Goal: Information Seeking & Learning: Learn about a topic

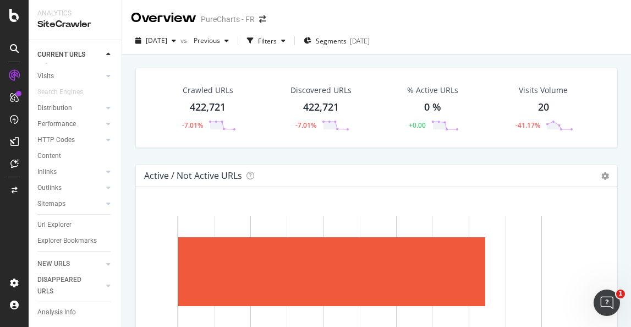
scroll to position [53, 0]
click at [107, 286] on icon at bounding box center [108, 285] width 4 height 7
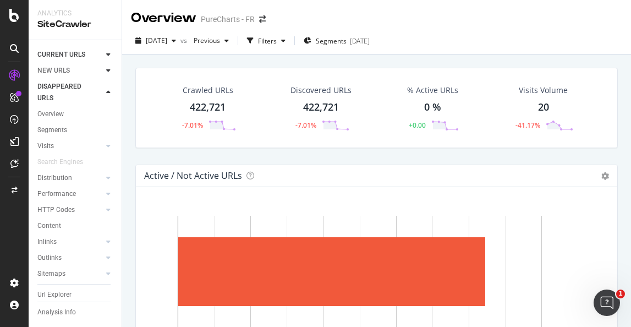
click at [109, 72] on icon at bounding box center [108, 70] width 4 height 7
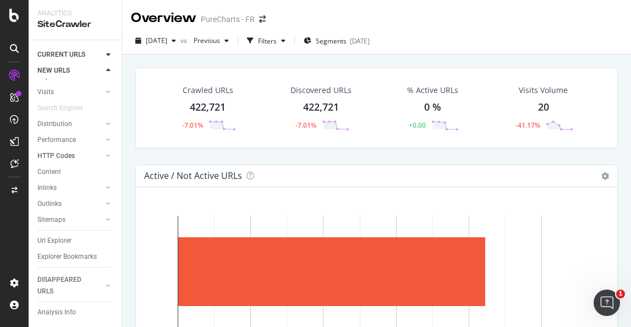
scroll to position [37, 0]
click at [104, 283] on div at bounding box center [108, 285] width 11 height 11
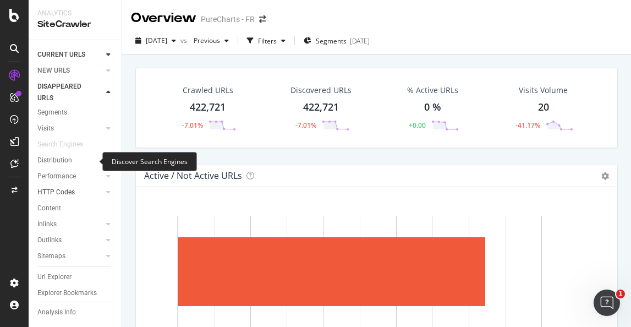
scroll to position [21, 0]
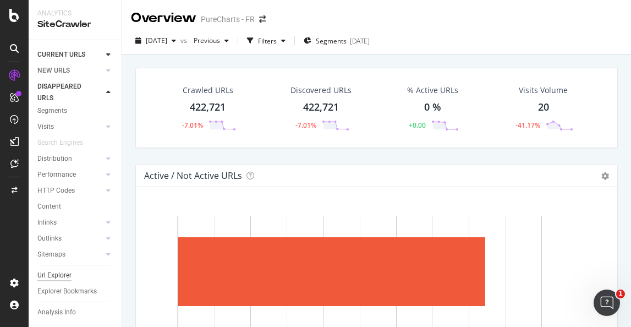
click at [57, 275] on div "Url Explorer" at bounding box center [54, 275] width 34 height 12
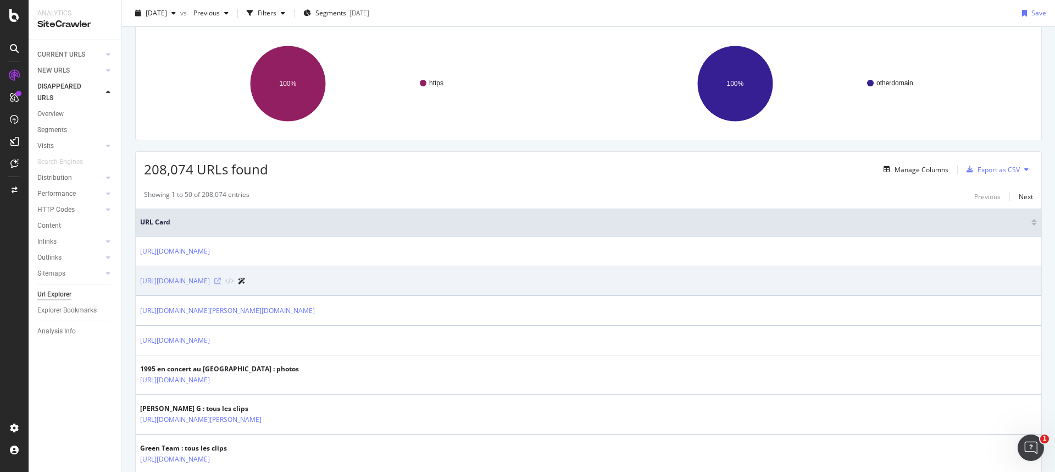
click at [221, 281] on icon at bounding box center [217, 281] width 7 height 7
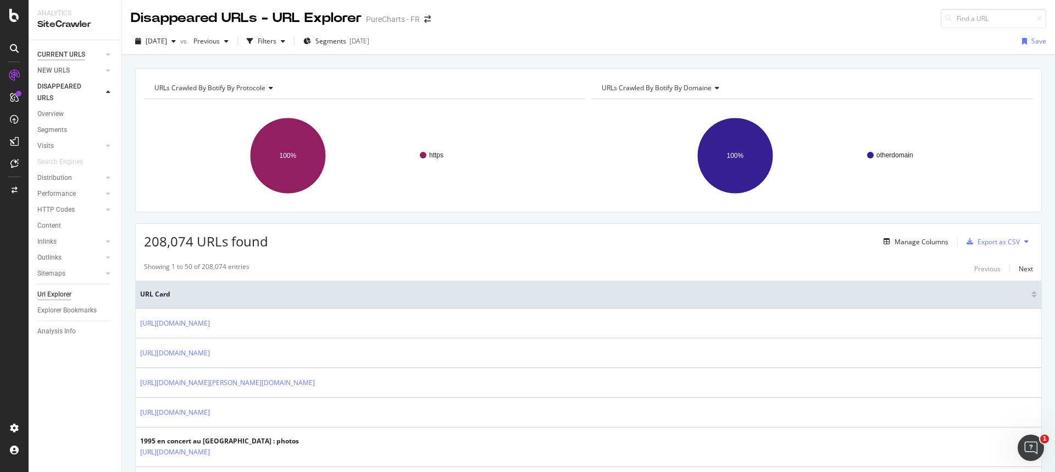
click at [57, 51] on div "CURRENT URLS" at bounding box center [61, 55] width 48 height 12
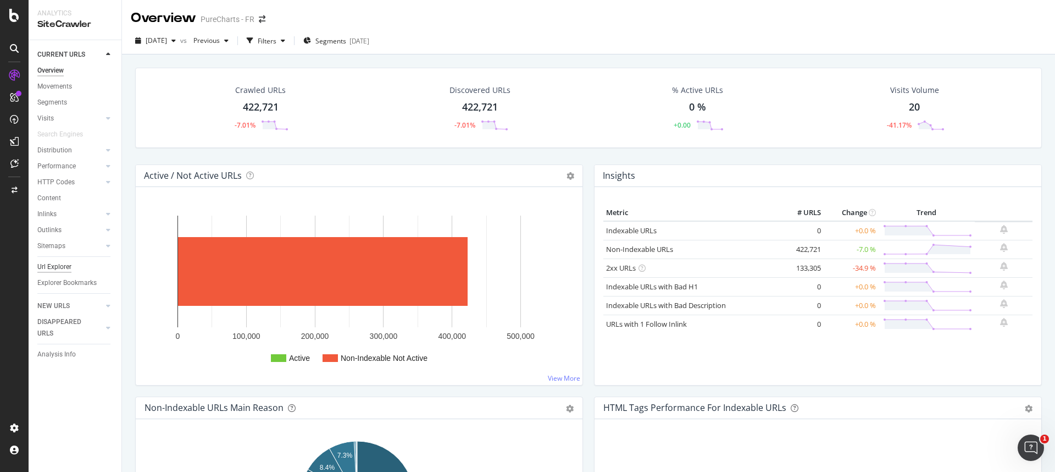
click at [67, 262] on div "Url Explorer" at bounding box center [54, 267] width 34 height 12
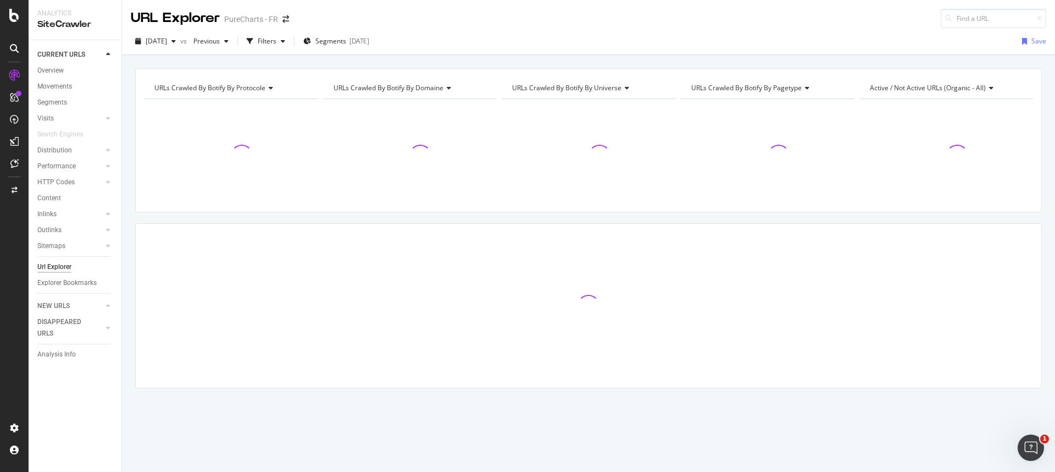
click at [405, 86] on span "URLs Crawled By Botify By domaine" at bounding box center [389, 87] width 110 height 9
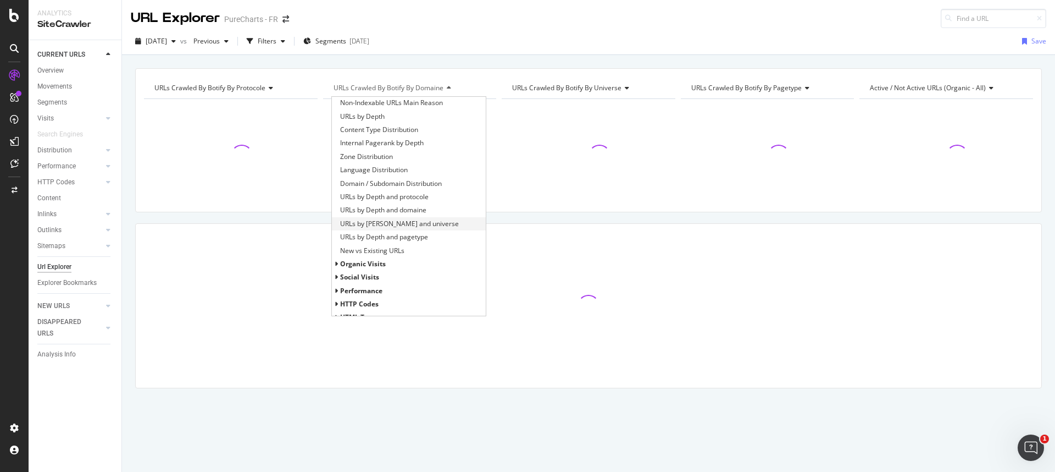
scroll to position [170, 0]
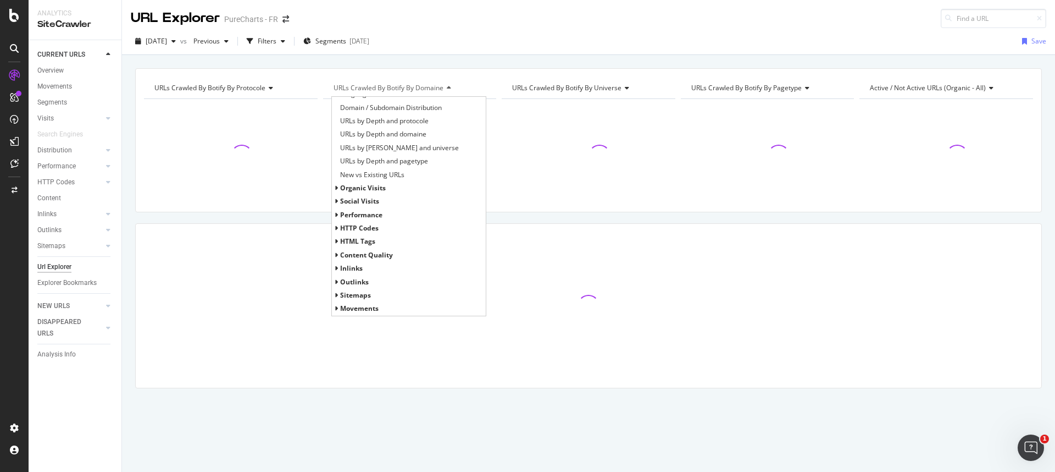
click at [361, 231] on span "HTTP Codes" at bounding box center [359, 227] width 38 height 9
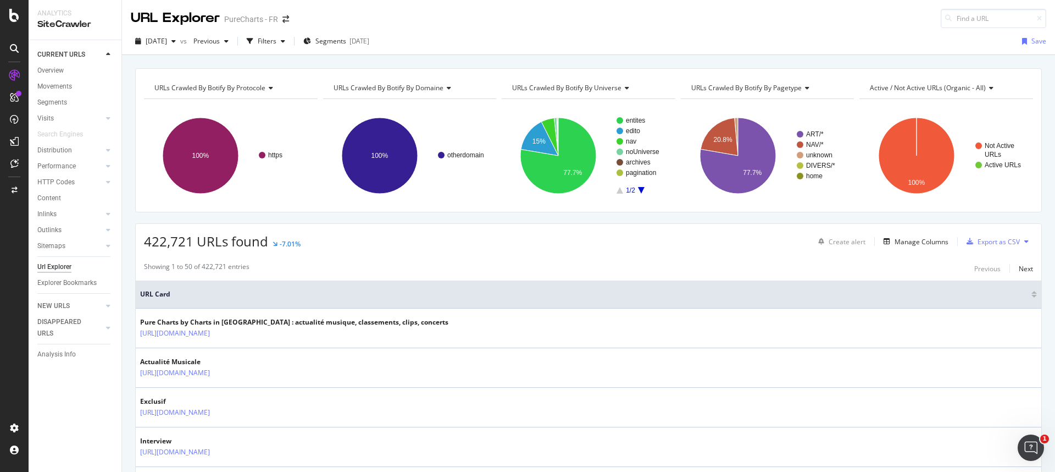
click at [397, 91] on span "URLs Crawled By Botify By domaine" at bounding box center [389, 87] width 110 height 9
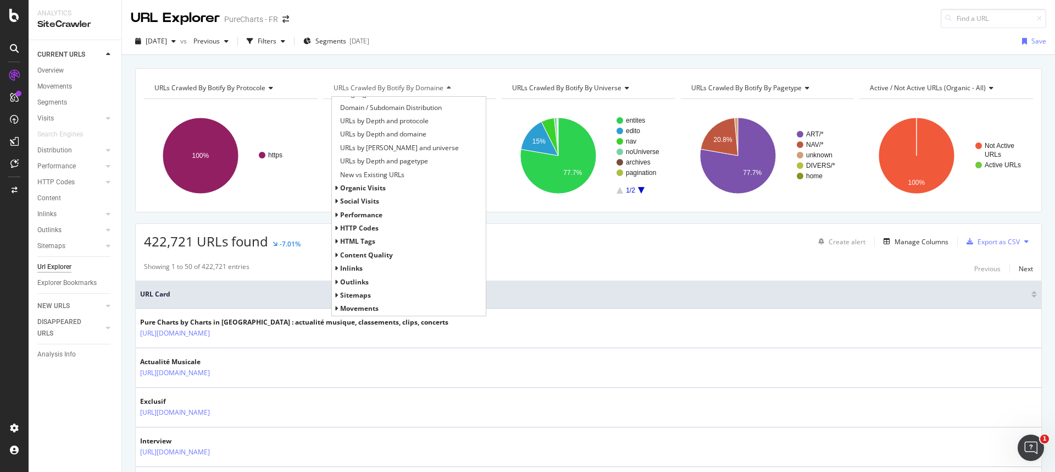
click at [365, 228] on span "HTTP Codes" at bounding box center [359, 227] width 38 height 9
click at [373, 241] on span "HTTP Status Codes Distribution" at bounding box center [388, 241] width 96 height 11
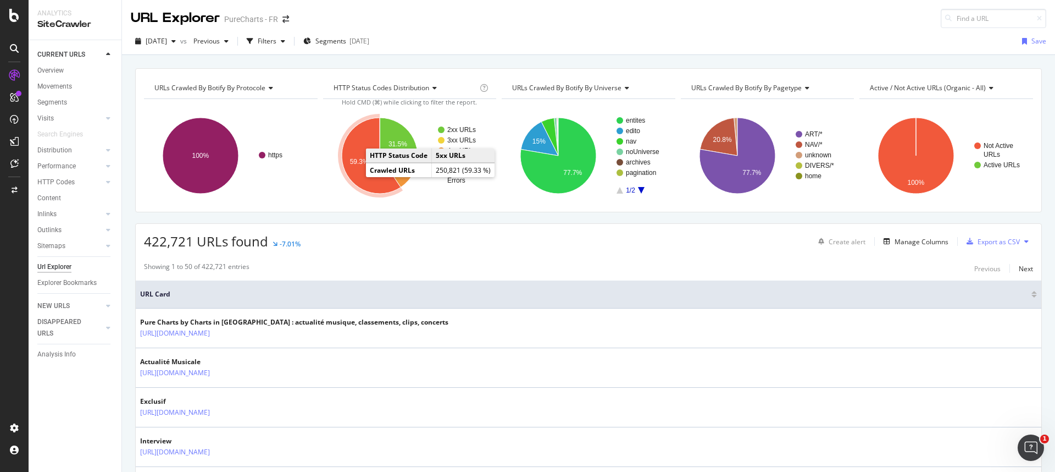
click at [357, 180] on icon "A chart." at bounding box center [371, 156] width 59 height 76
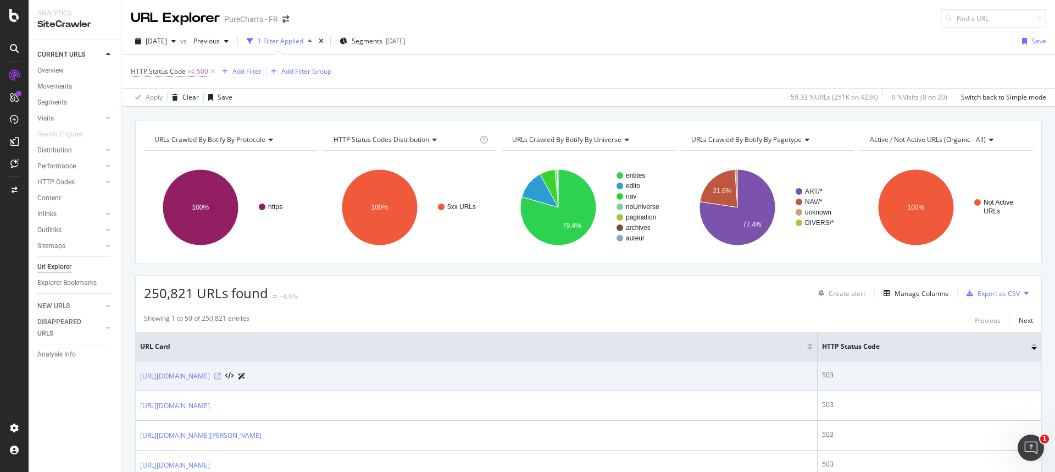
click at [221, 326] on icon at bounding box center [217, 376] width 7 height 7
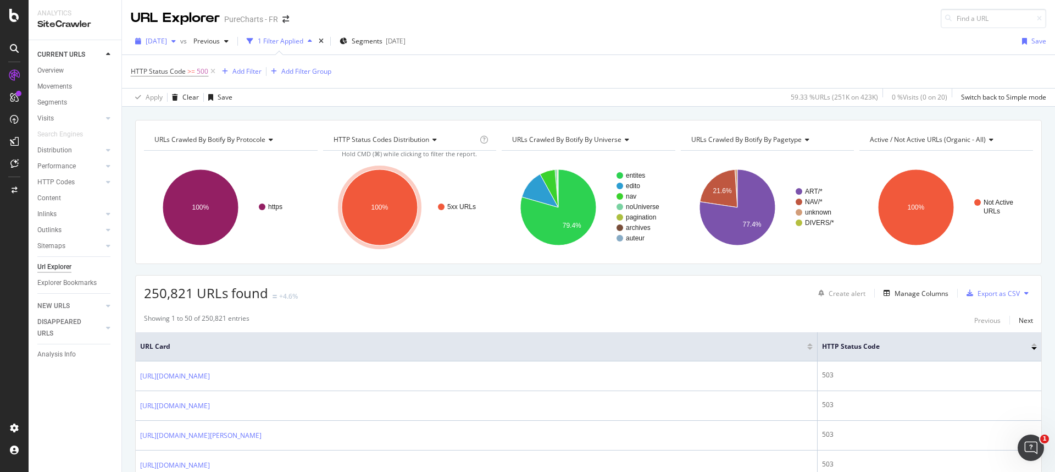
click at [180, 40] on div "button" at bounding box center [173, 41] width 13 height 7
click at [516, 49] on div "2025 Sep. 9th vs Previous 1 Filter Applied Segments 2025-07-30 Save" at bounding box center [588, 43] width 933 height 22
click at [543, 32] on div "2025 Sep. 9th vs Previous 1 Filter Applied Segments 2025-07-30 Save" at bounding box center [588, 43] width 933 height 22
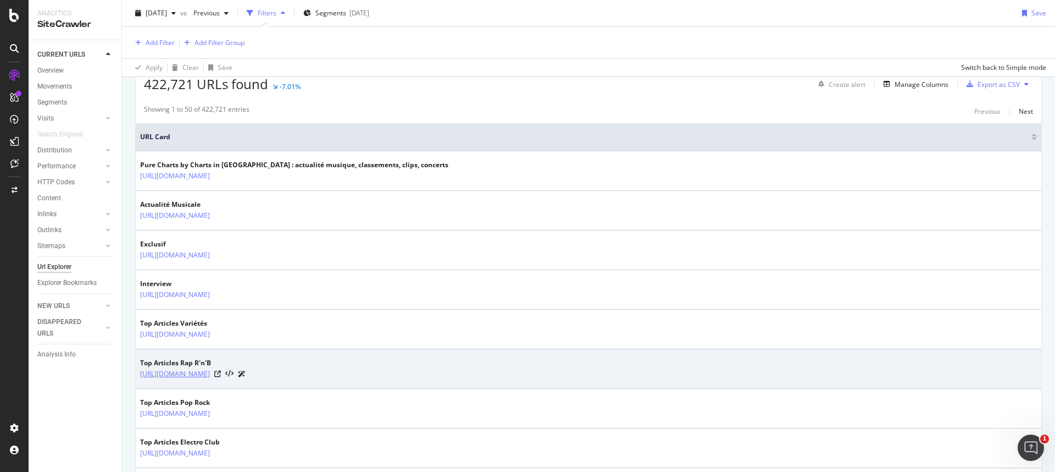
scroll to position [300, 0]
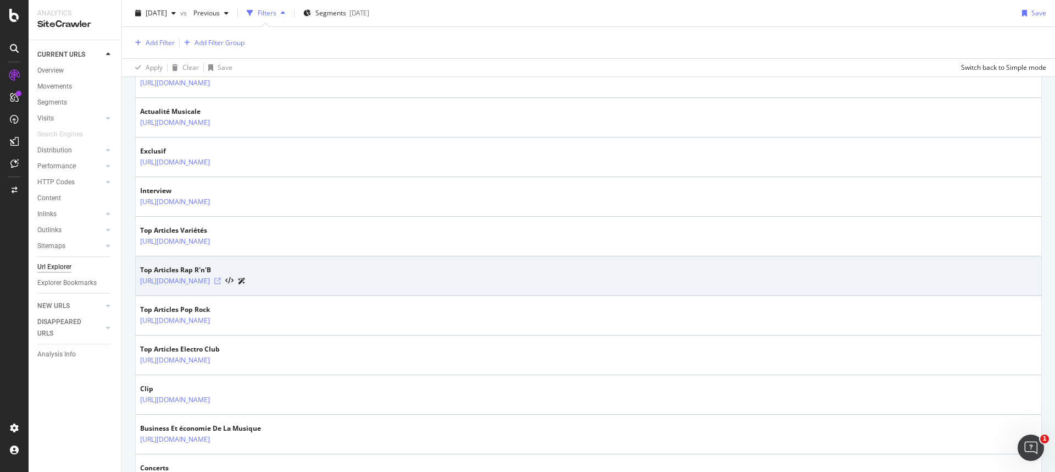
click at [221, 281] on icon at bounding box center [217, 281] width 7 height 7
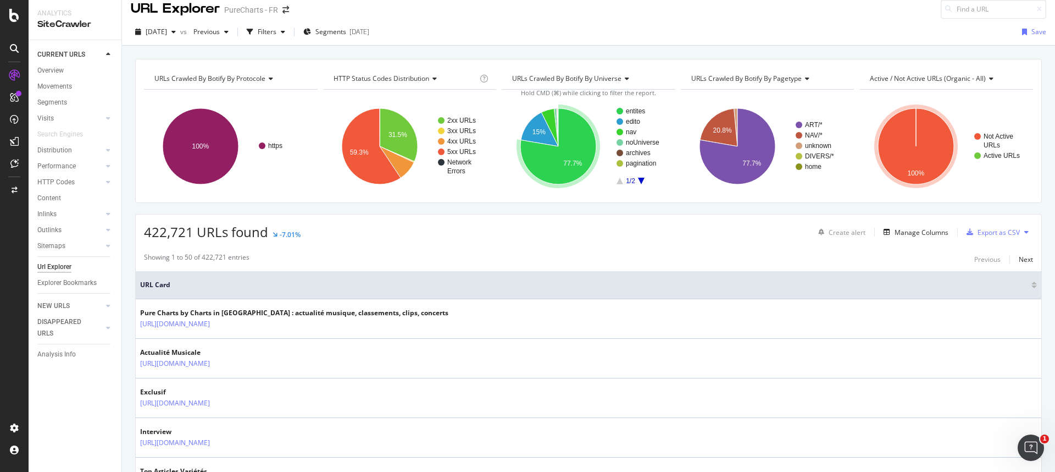
scroll to position [0, 0]
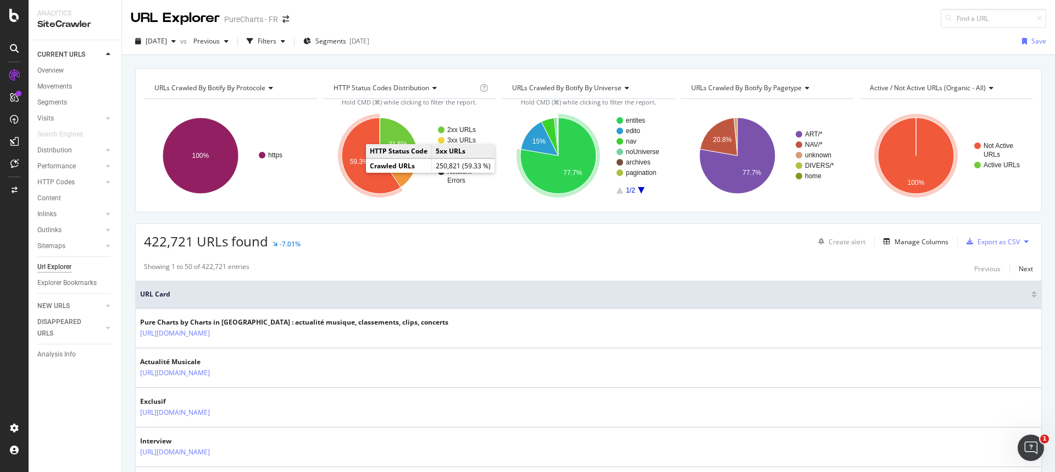
click at [355, 170] on icon "A chart." at bounding box center [371, 156] width 59 height 76
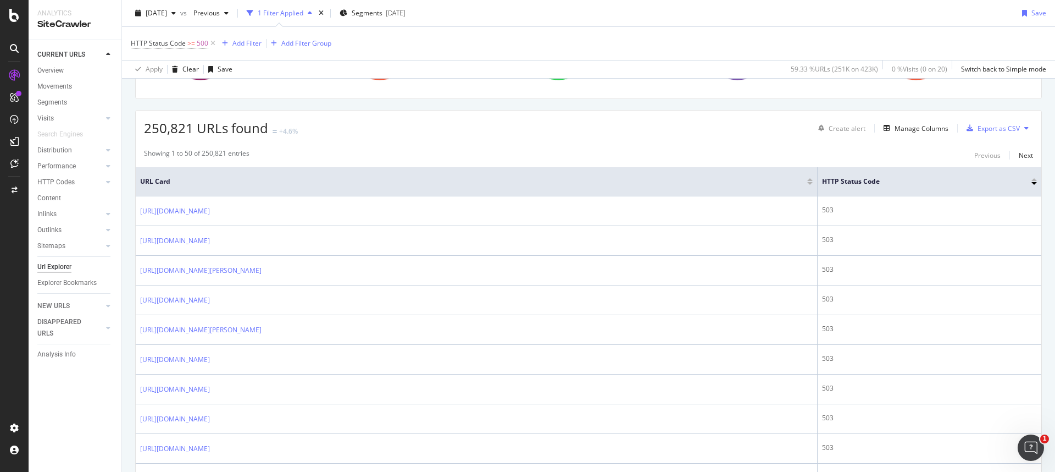
scroll to position [342, 0]
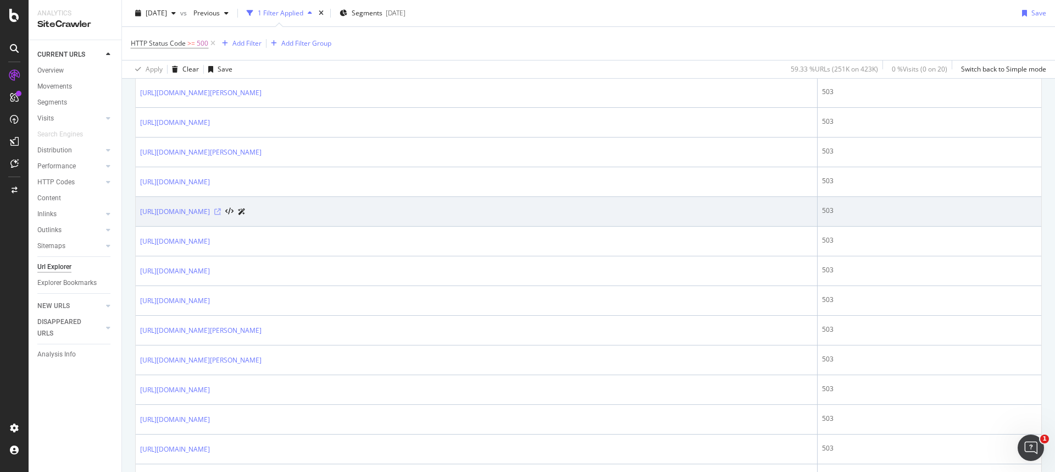
click at [221, 210] on icon at bounding box center [217, 211] width 7 height 7
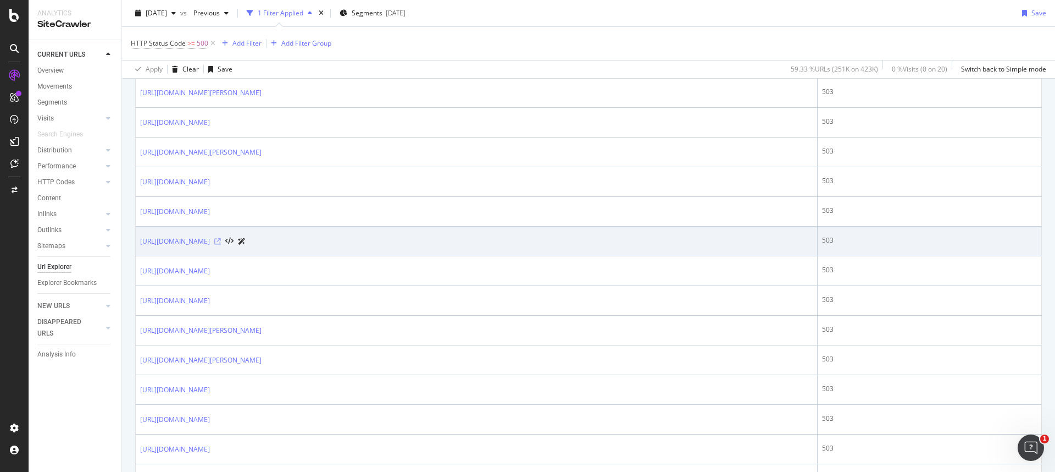
click at [221, 242] on icon at bounding box center [217, 241] width 7 height 7
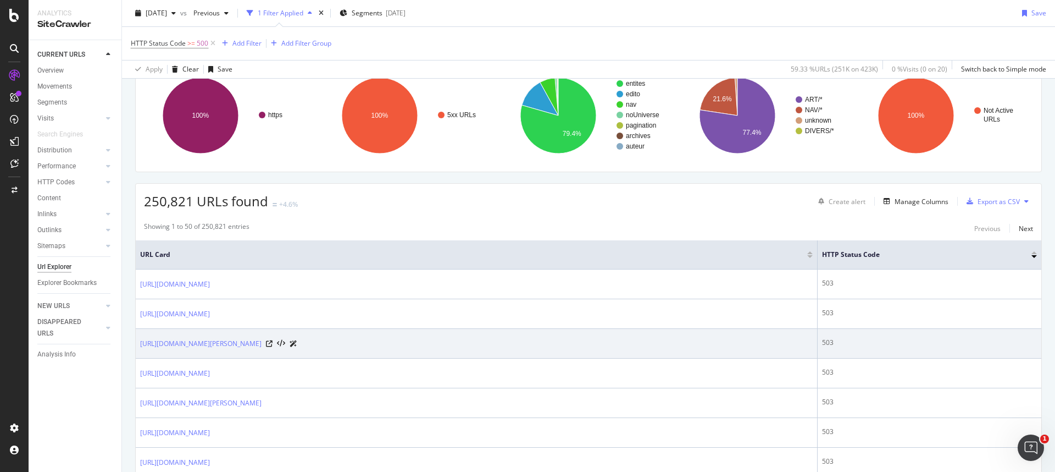
scroll to position [169, 0]
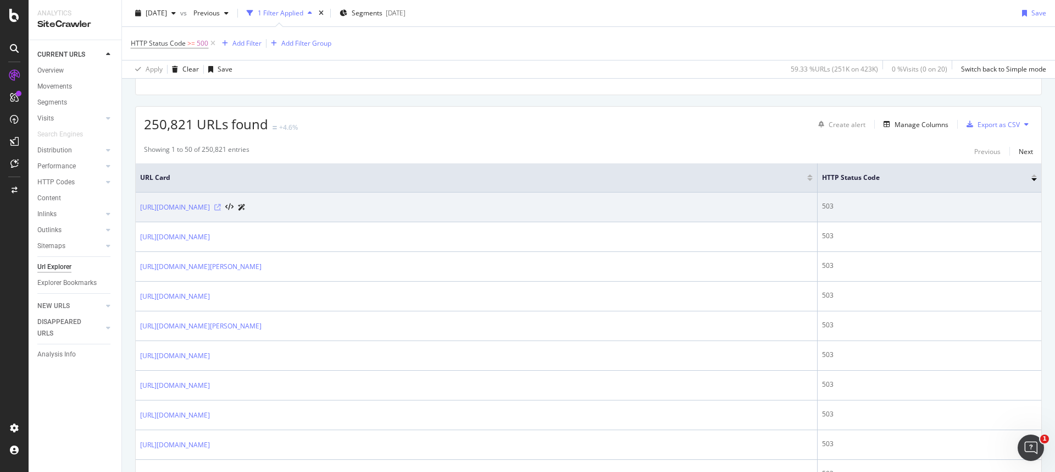
click at [221, 208] on icon at bounding box center [217, 207] width 7 height 7
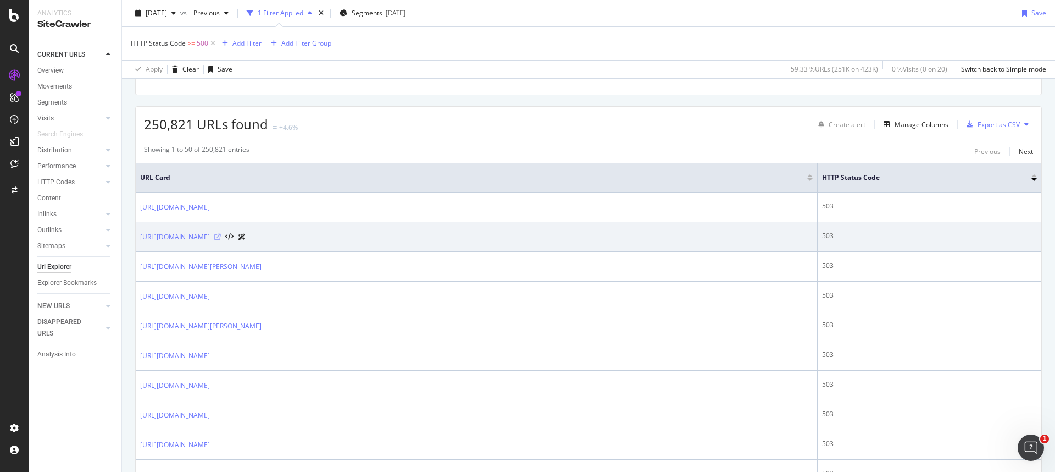
click at [221, 236] on icon at bounding box center [217, 237] width 7 height 7
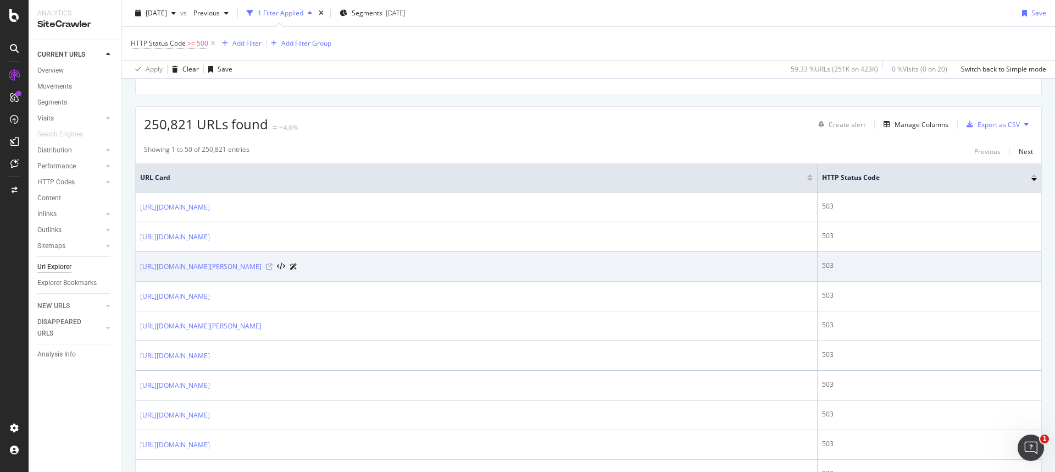
click at [273, 268] on icon at bounding box center [269, 266] width 7 height 7
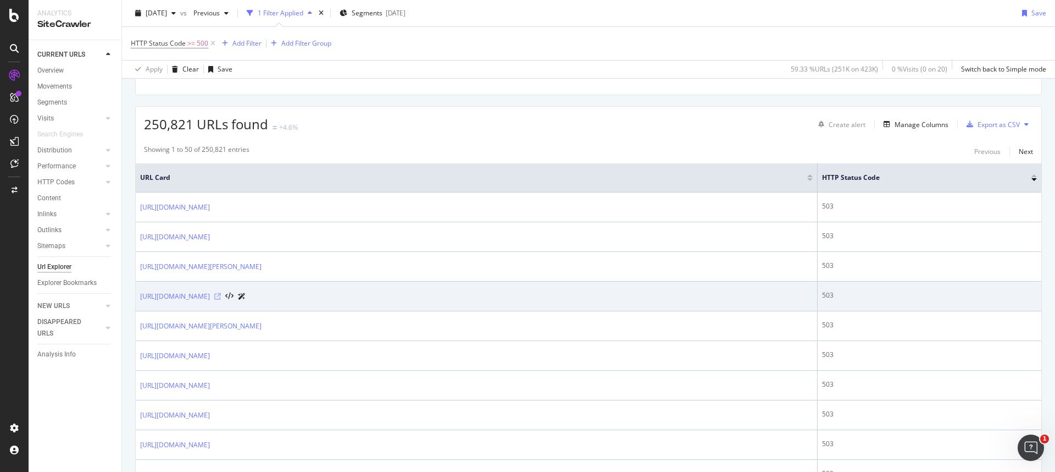
click at [221, 297] on icon at bounding box center [217, 296] width 7 height 7
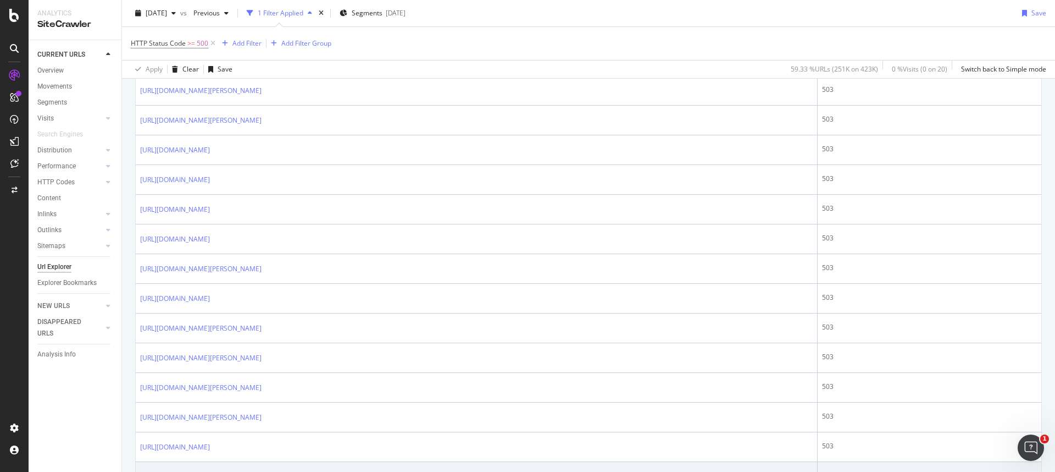
scroll to position [1319, 0]
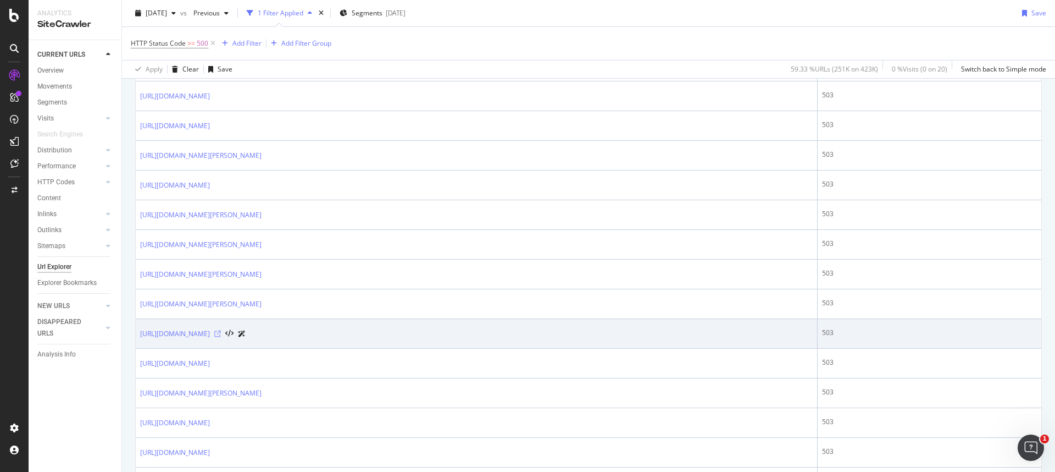
click at [221, 326] on icon at bounding box center [217, 333] width 7 height 7
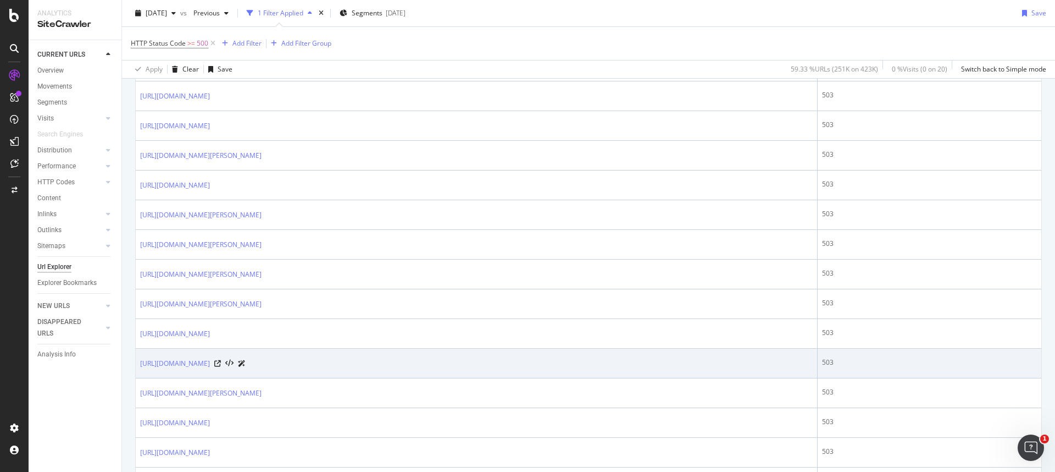
scroll to position [1437, 0]
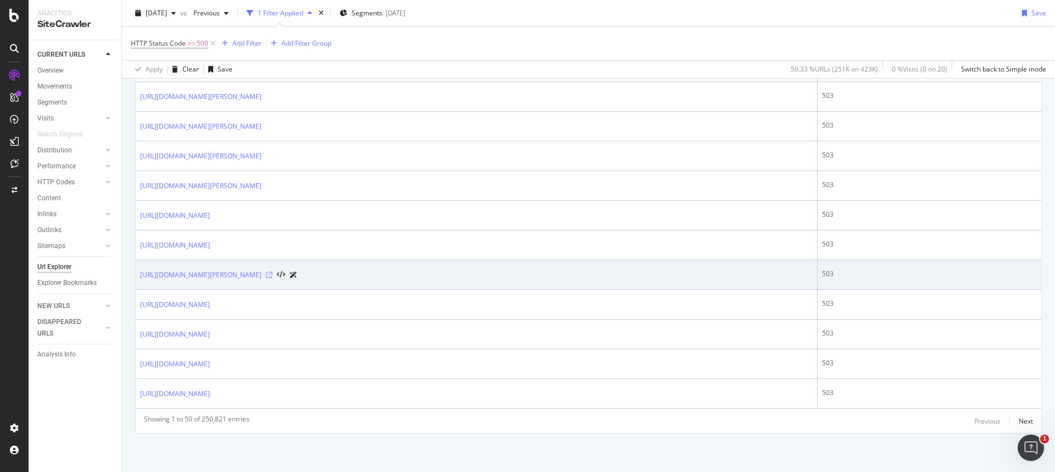
click at [273, 275] on icon at bounding box center [269, 275] width 7 height 7
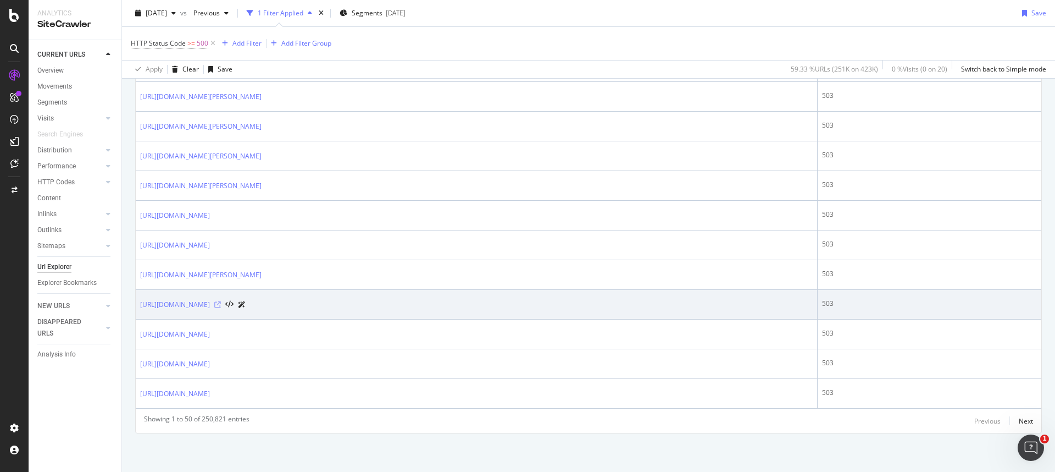
click at [221, 303] on icon at bounding box center [217, 304] width 7 height 7
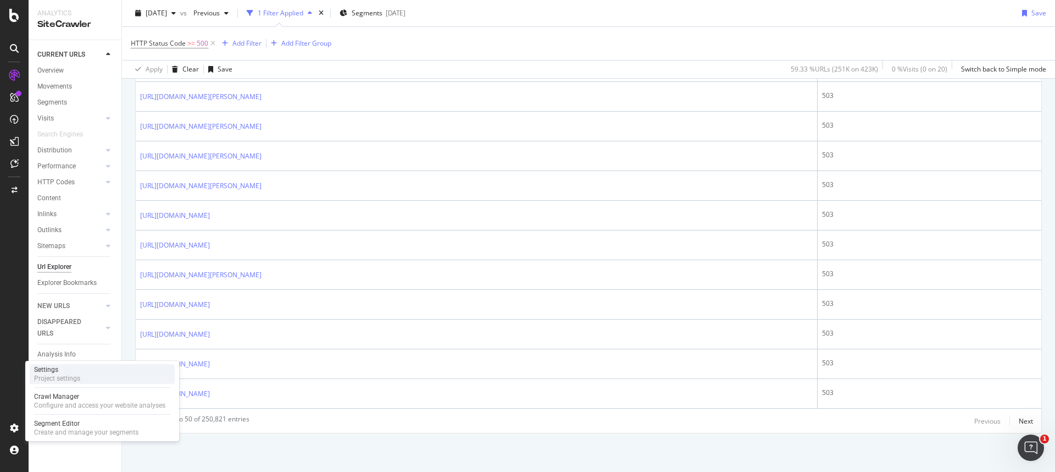
click at [63, 326] on div "Project settings" at bounding box center [57, 378] width 46 height 9
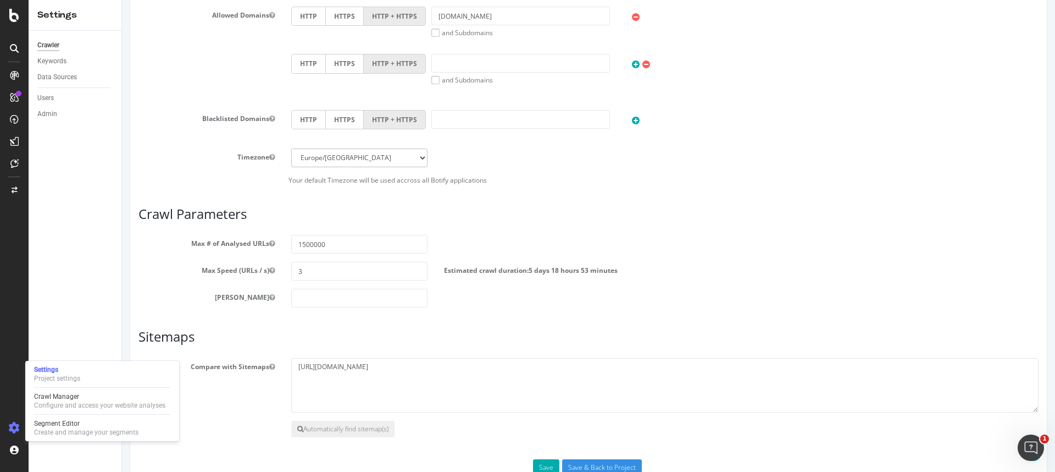
scroll to position [374, 0]
click at [307, 270] on input "3" at bounding box center [359, 271] width 136 height 19
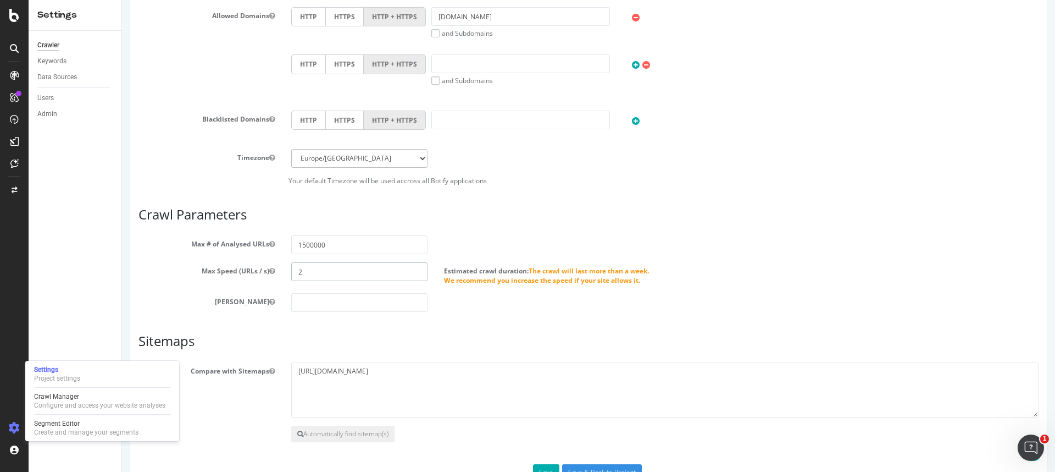
type input "2"
click at [461, 309] on div "Max Depth" at bounding box center [588, 302] width 917 height 19
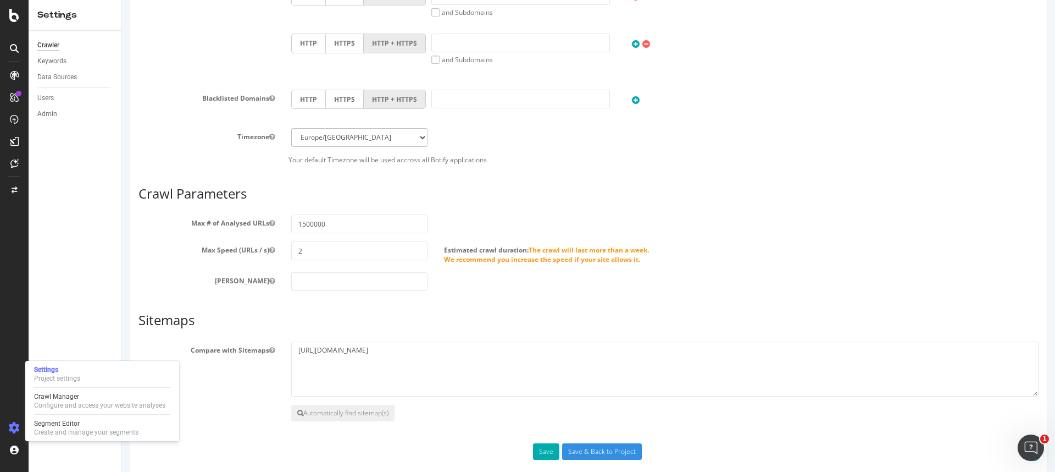
scroll to position [411, 0]
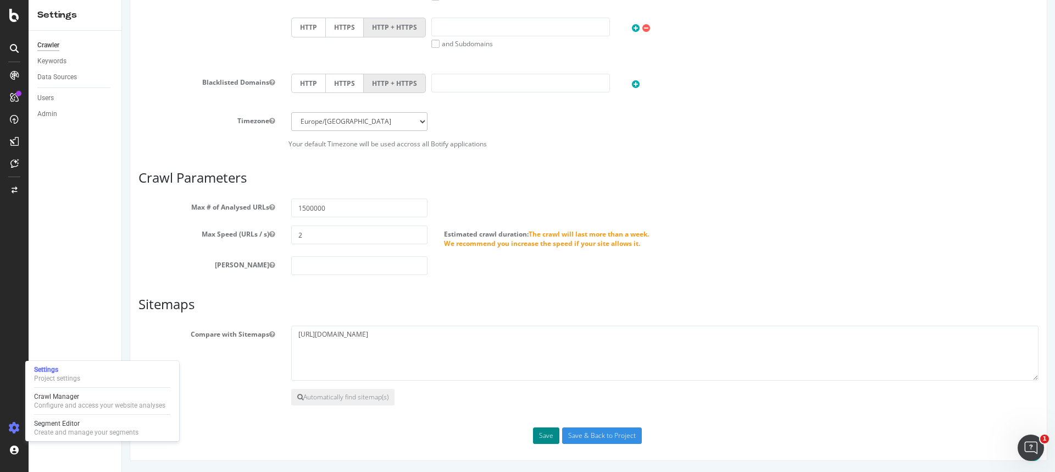
click at [547, 326] on button "Save" at bounding box center [546, 435] width 26 height 16
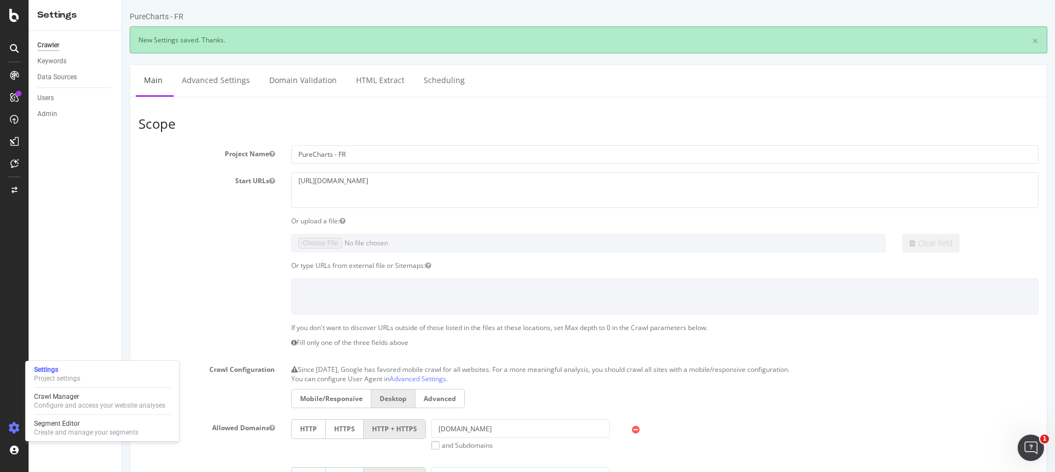
scroll to position [0, 0]
click at [54, 117] on div "Admin" at bounding box center [47, 114] width 20 height 12
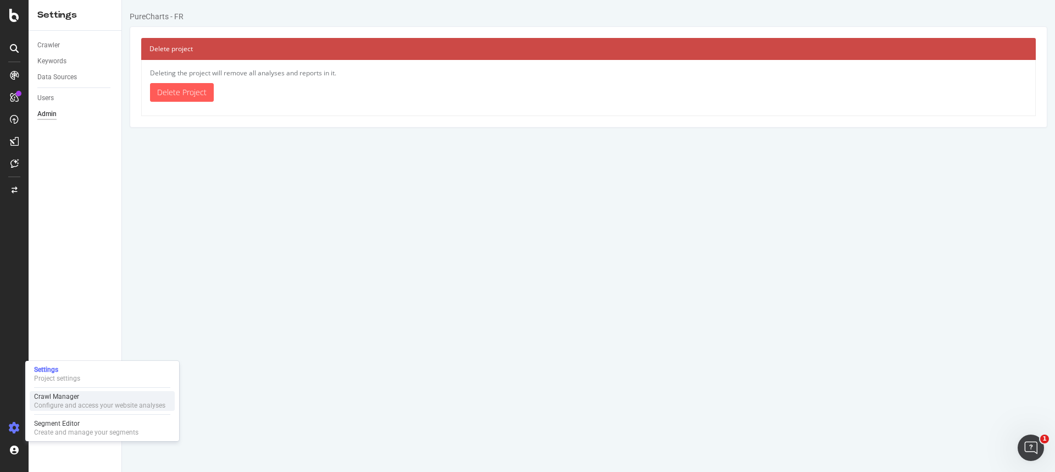
click at [45, 326] on div "Configure and access your website analyses" at bounding box center [99, 405] width 131 height 9
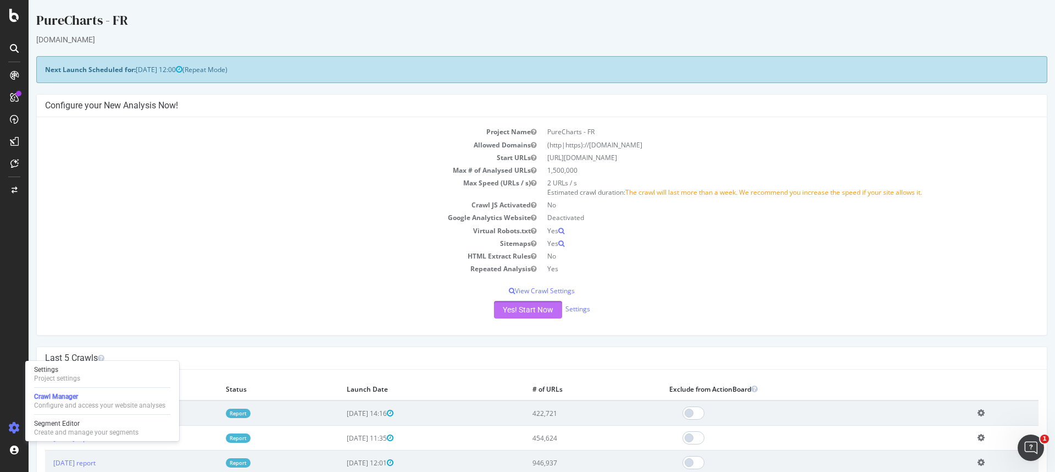
click at [500, 307] on button "Yes! Start Now" at bounding box center [528, 310] width 68 height 18
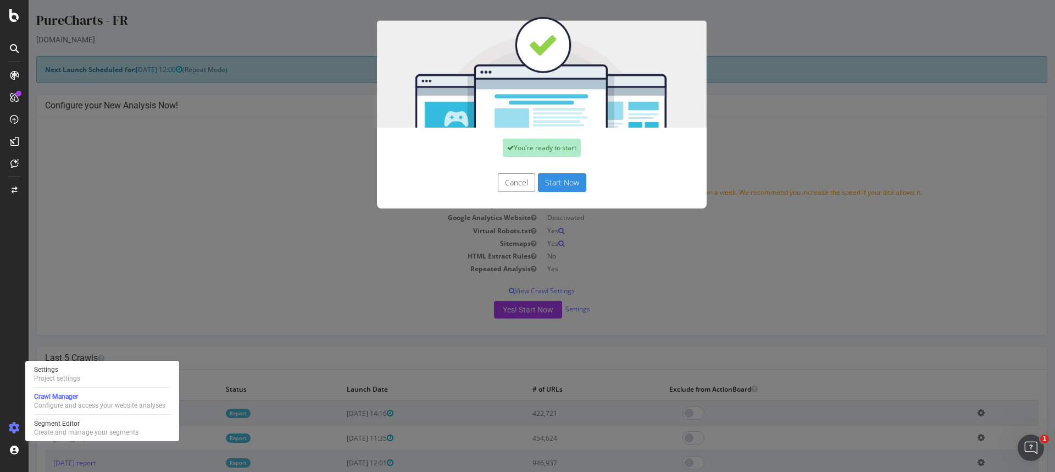
click at [550, 178] on button "Start Now" at bounding box center [562, 182] width 48 height 19
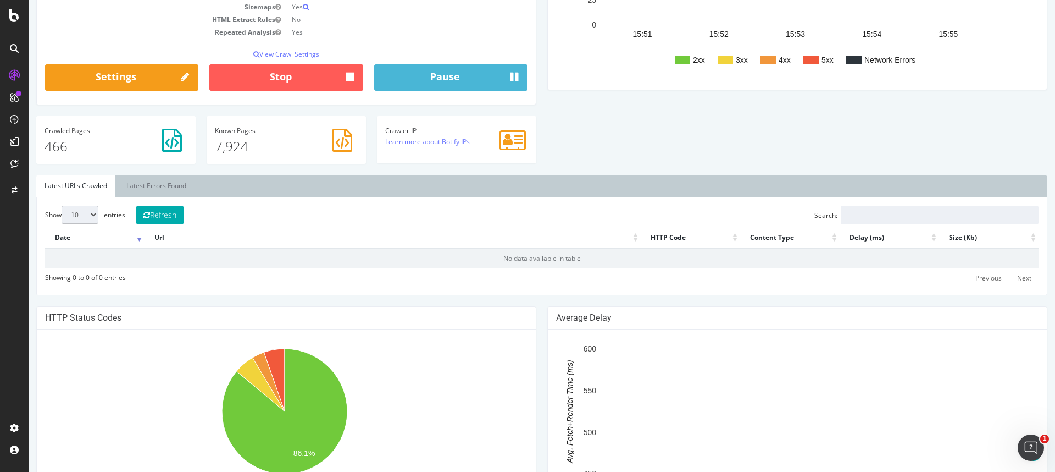
scroll to position [162, 0]
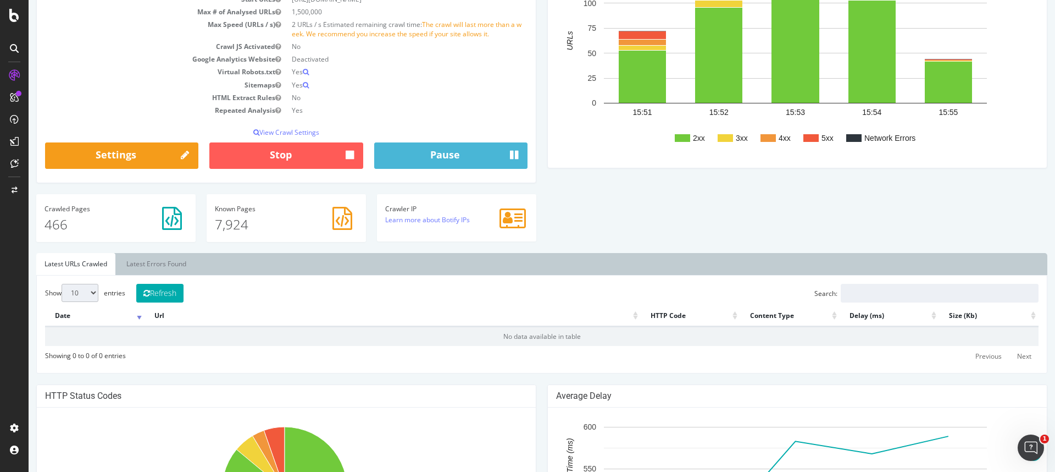
click at [95, 293] on select "10 25 50 100" at bounding box center [80, 293] width 37 height 18
select select "50"
click at [147, 255] on link "Latest Errors Found" at bounding box center [156, 264] width 76 height 22
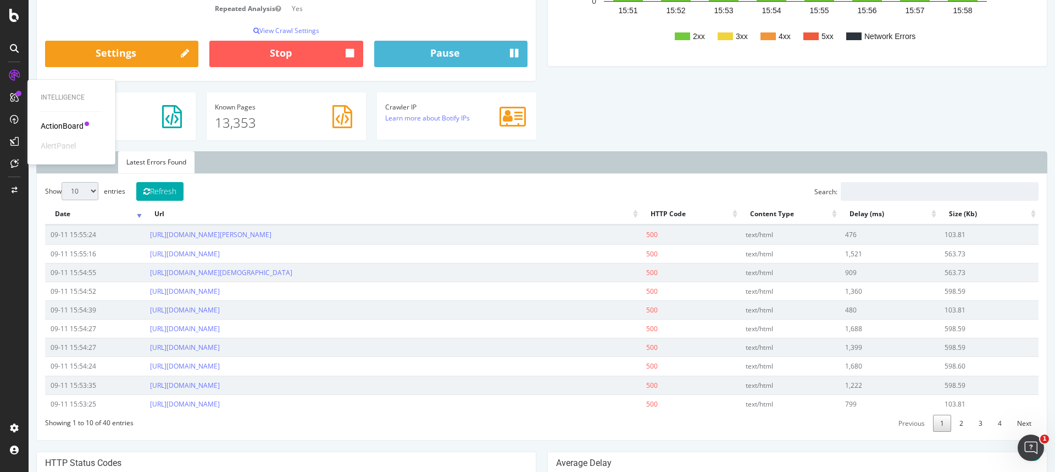
scroll to position [0, 0]
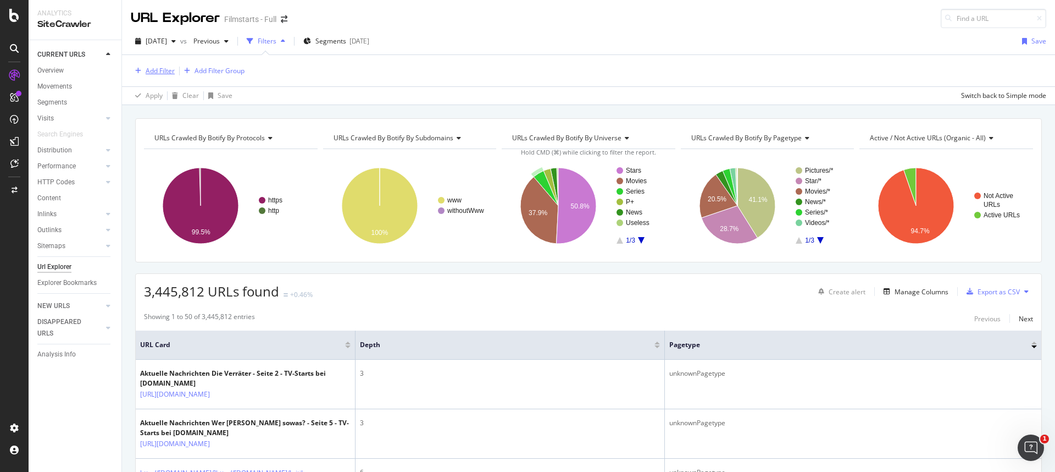
click at [165, 67] on div "Add Filter" at bounding box center [160, 70] width 29 height 9
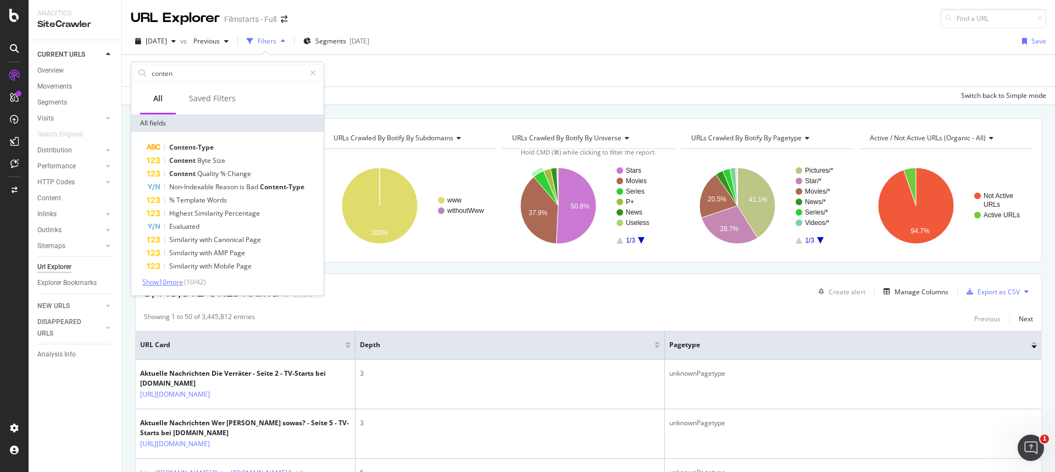
type input "conten"
click at [168, 284] on span "Show 10 more" at bounding box center [162, 281] width 41 height 9
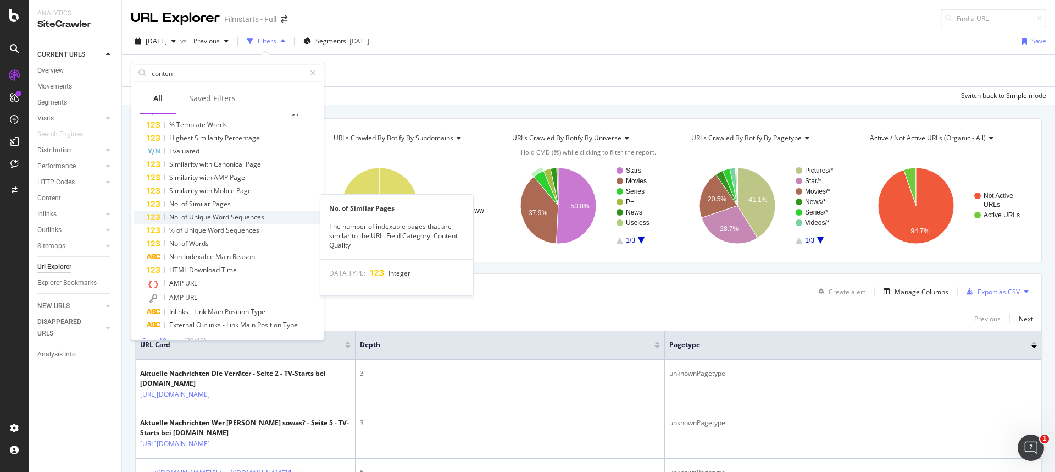
scroll to position [90, 0]
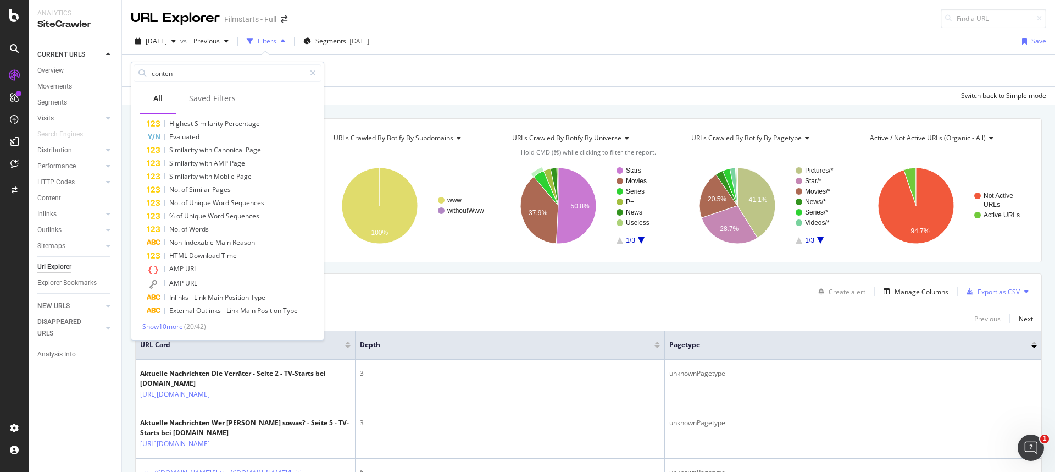
click at [516, 46] on div "[DATE] vs Previous Filters Segments [DATE] Save" at bounding box center [588, 43] width 933 height 22
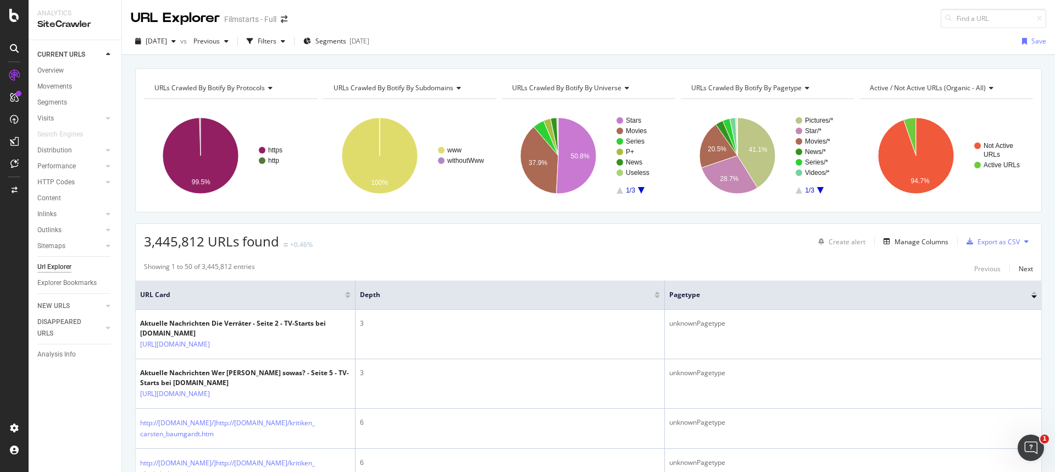
click at [428, 89] on span "URLs Crawled By Botify By subdomains" at bounding box center [394, 87] width 120 height 9
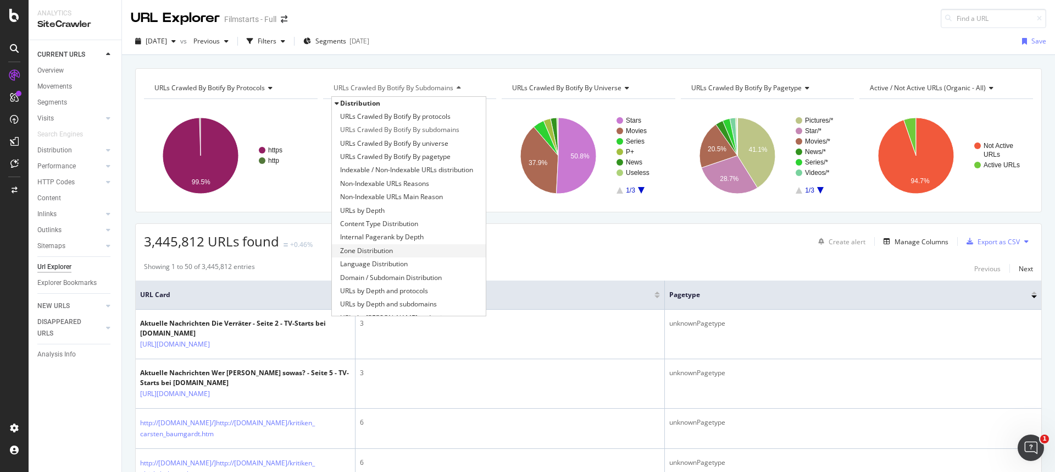
scroll to position [183, 0]
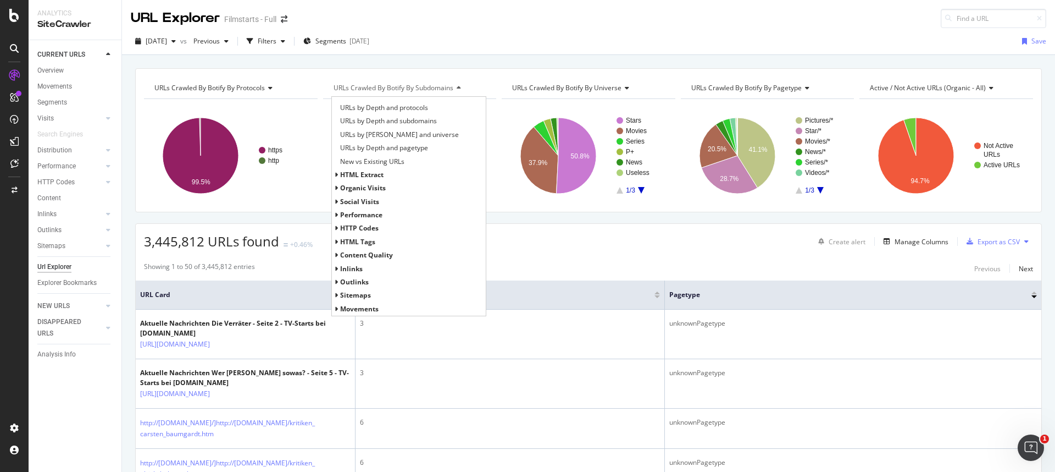
click at [349, 228] on span "HTTP Codes" at bounding box center [359, 227] width 38 height 9
click at [375, 242] on span "HTTP Status Codes Distribution" at bounding box center [388, 241] width 96 height 11
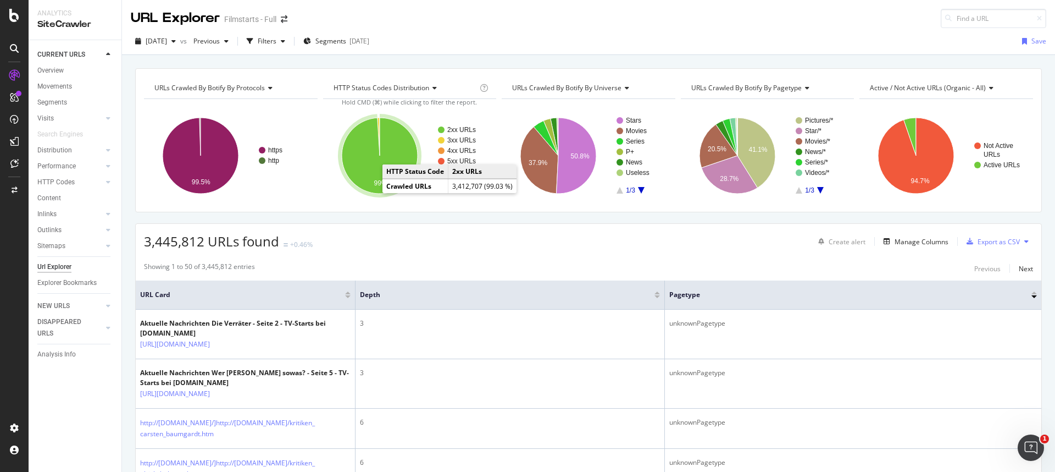
click at [366, 169] on icon "A chart." at bounding box center [380, 156] width 76 height 76
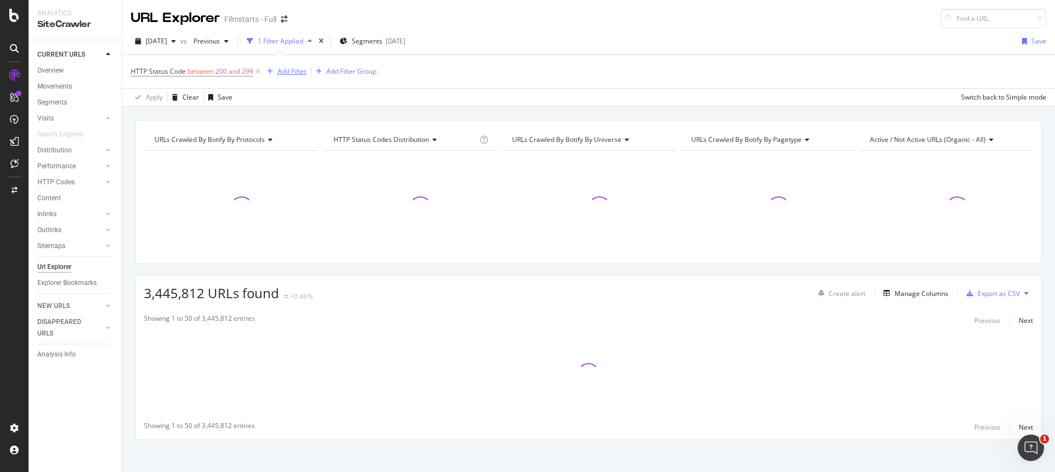
click at [289, 71] on div "Add Filter" at bounding box center [292, 71] width 29 height 9
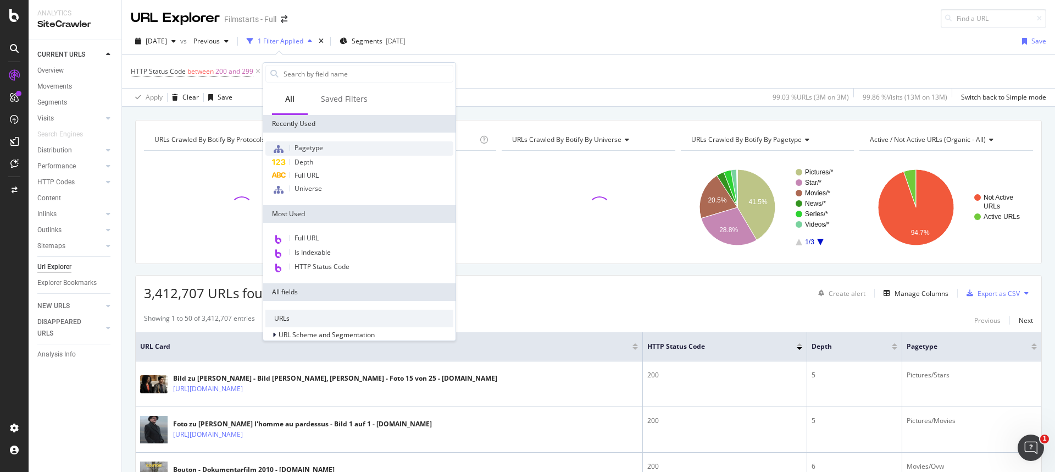
click at [330, 145] on div "Pagetype" at bounding box center [360, 148] width 188 height 14
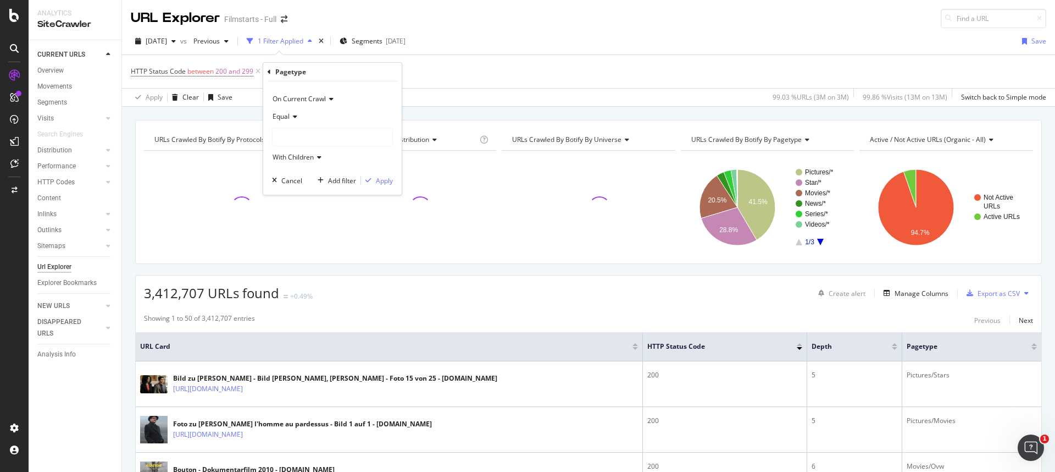
click at [312, 141] on div at bounding box center [333, 137] width 120 height 18
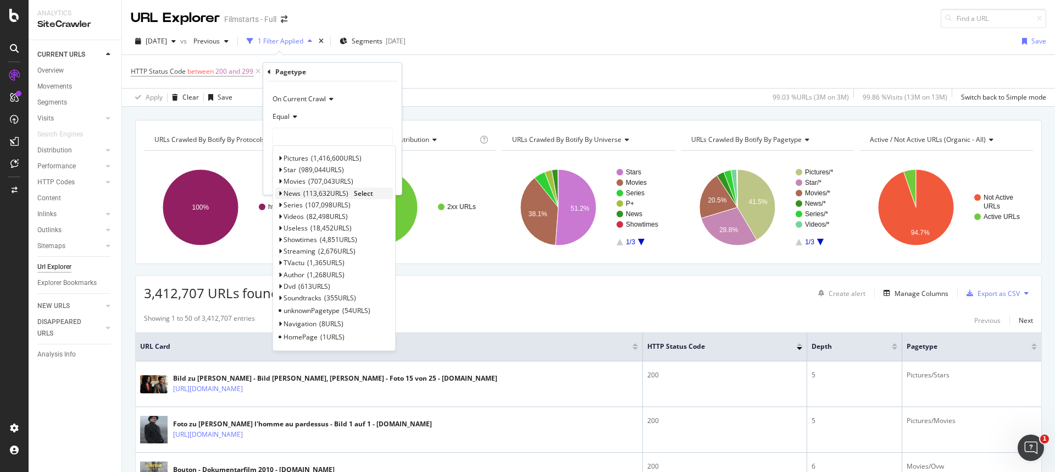
click at [363, 192] on span "Select" at bounding box center [363, 193] width 19 height 9
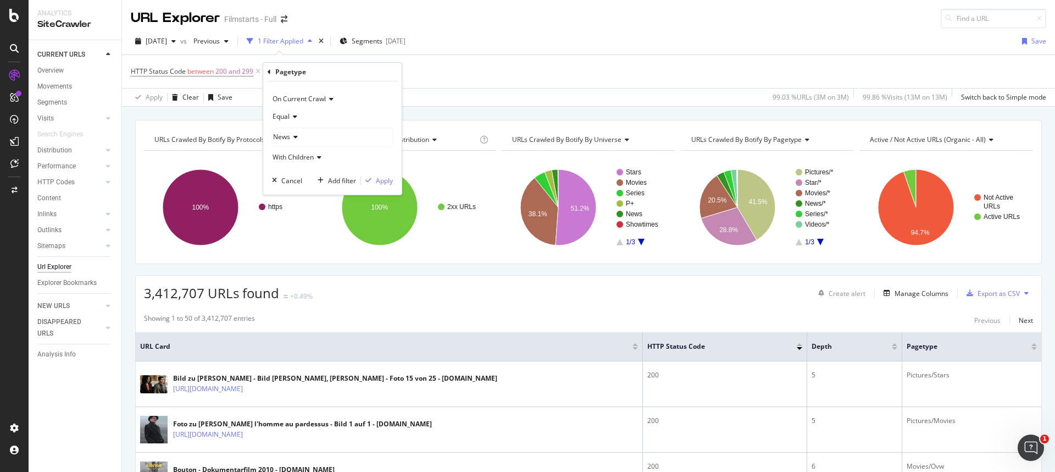
click at [288, 113] on span "Equal" at bounding box center [281, 116] width 17 height 9
click at [301, 152] on span "Not Equal" at bounding box center [293, 153] width 30 height 9
click at [390, 180] on div "Apply" at bounding box center [384, 180] width 17 height 9
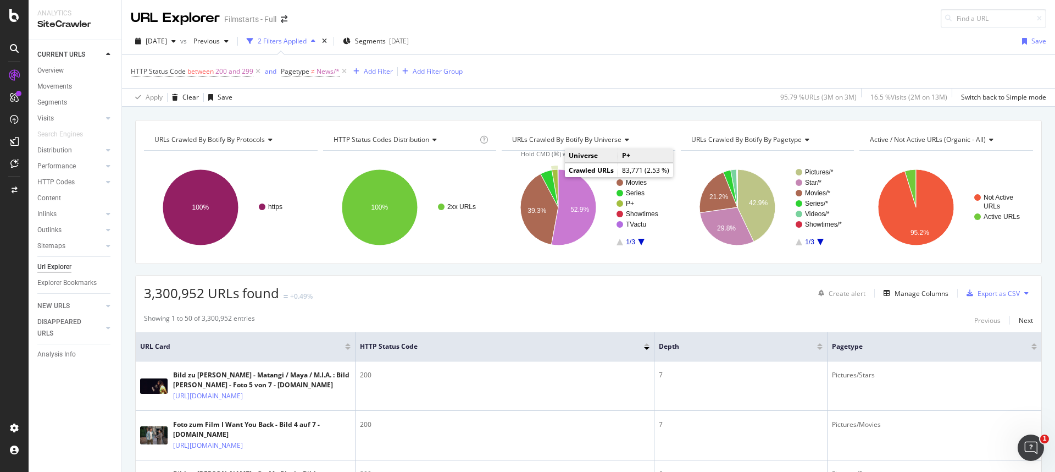
click at [553, 175] on icon "A chart." at bounding box center [555, 188] width 7 height 38
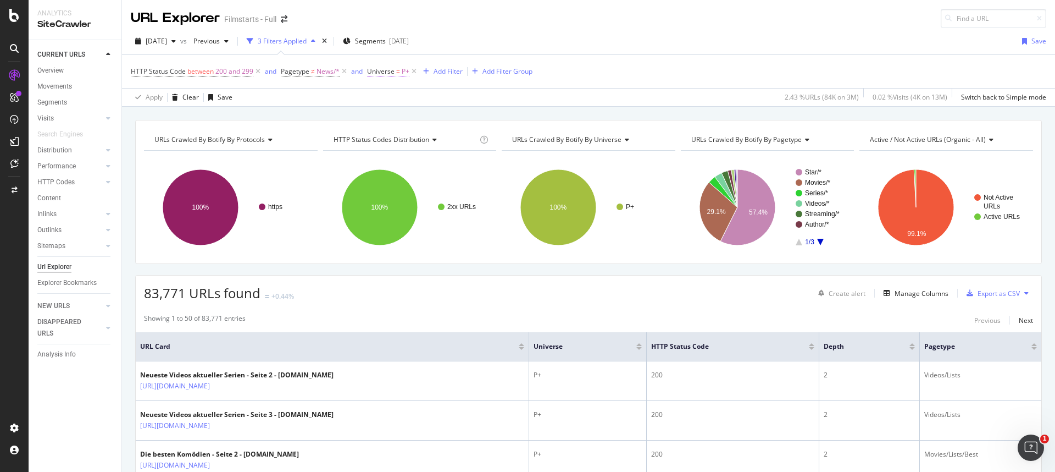
click at [386, 70] on span "Universe" at bounding box center [380, 71] width 27 height 9
click at [399, 115] on icon at bounding box center [398, 115] width 8 height 7
click at [403, 151] on span "Not Equal" at bounding box center [397, 151] width 30 height 9
click at [493, 180] on div "Apply" at bounding box center [488, 178] width 17 height 9
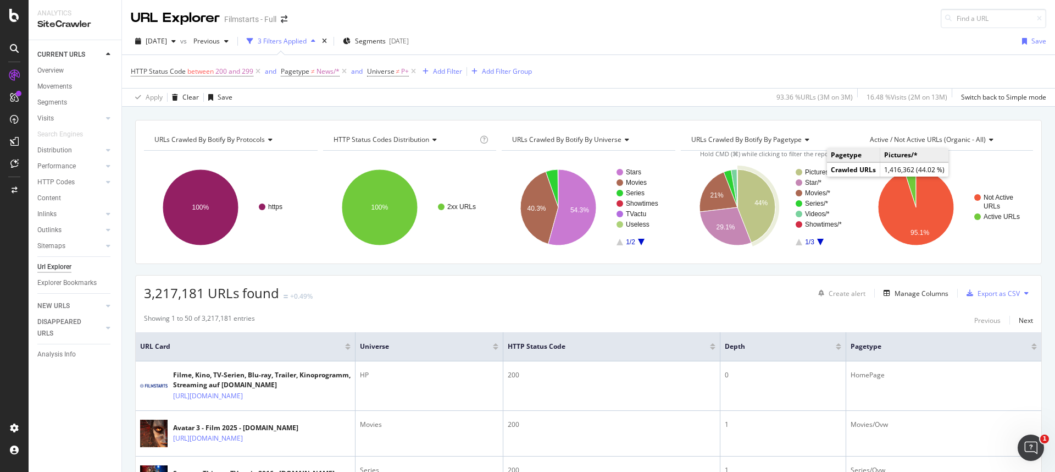
click at [815, 172] on text "Pictures/*" at bounding box center [819, 172] width 29 height 8
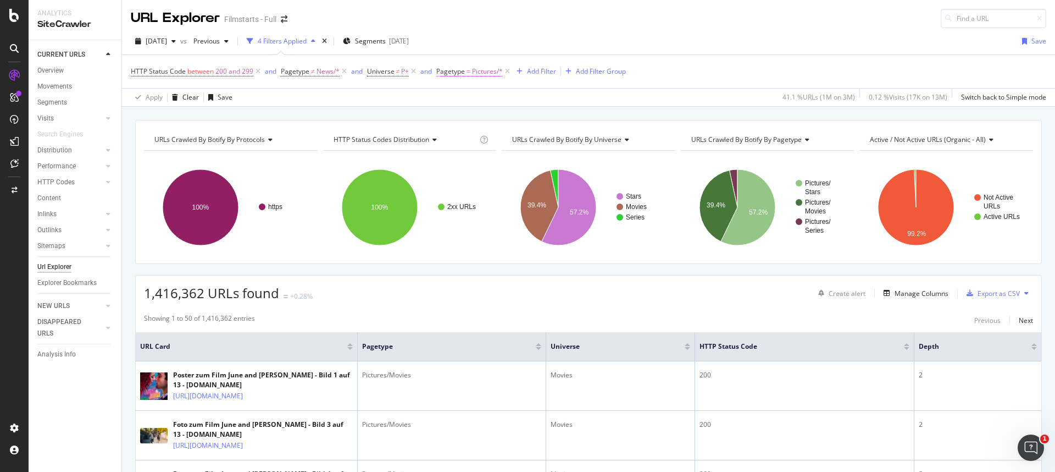
click at [472, 74] on span "Pictures/*" at bounding box center [487, 71] width 31 height 15
click at [467, 113] on icon at bounding box center [468, 115] width 8 height 7
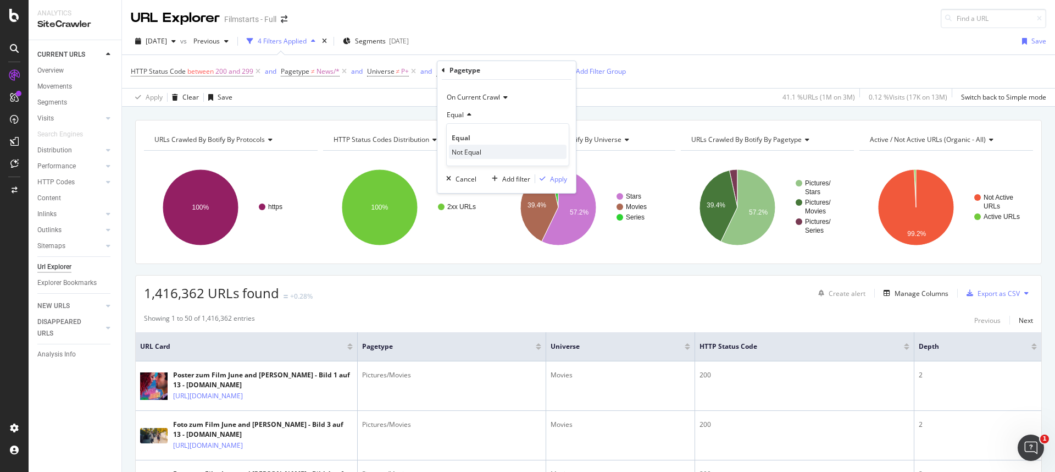
click at [471, 149] on span "Not Equal" at bounding box center [467, 151] width 30 height 9
click at [556, 180] on div "Apply" at bounding box center [558, 178] width 17 height 9
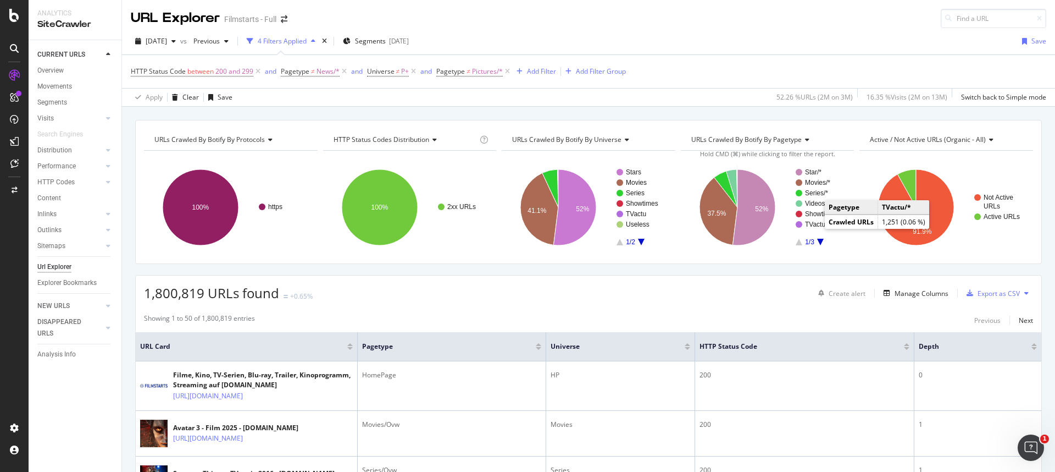
click at [814, 225] on text "TVactu/*" at bounding box center [817, 224] width 25 height 8
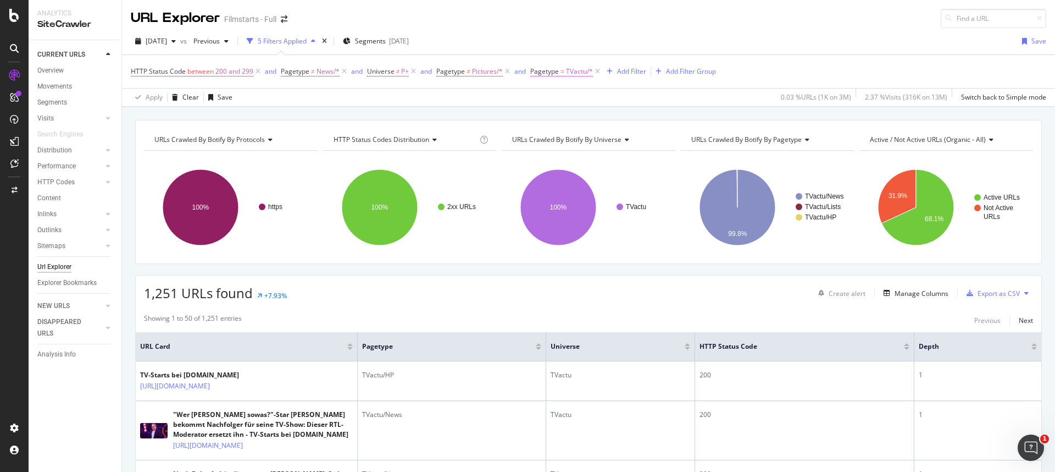
click at [567, 71] on span "TVactu/*" at bounding box center [579, 71] width 27 height 15
click at [561, 112] on icon at bounding box center [562, 115] width 8 height 7
click at [565, 148] on span "Not Equal" at bounding box center [561, 151] width 30 height 9
click at [651, 176] on div "Apply" at bounding box center [652, 178] width 17 height 9
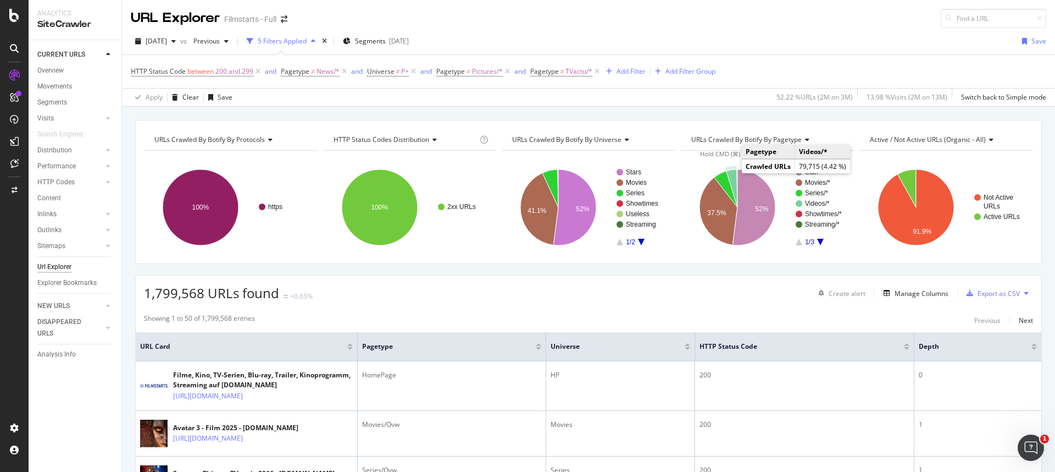
click at [727, 174] on icon "A chart." at bounding box center [732, 188] width 11 height 38
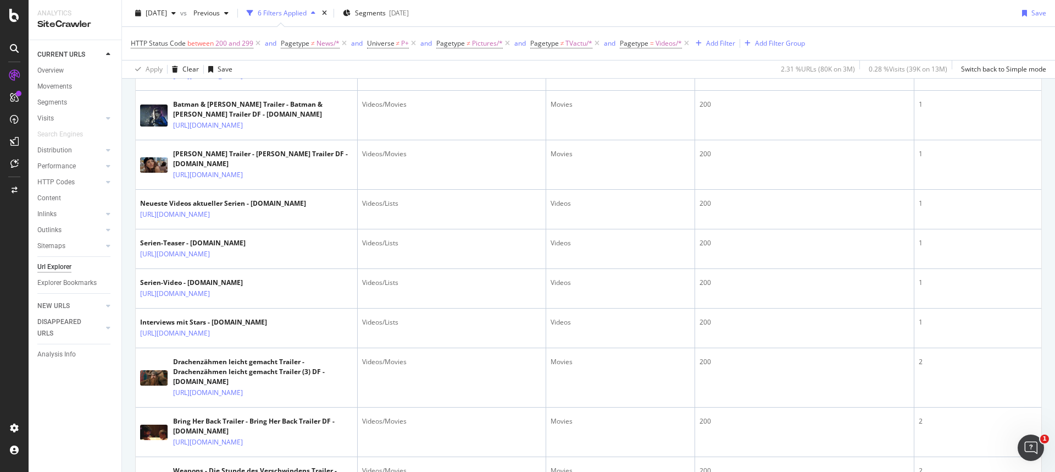
scroll to position [540, 0]
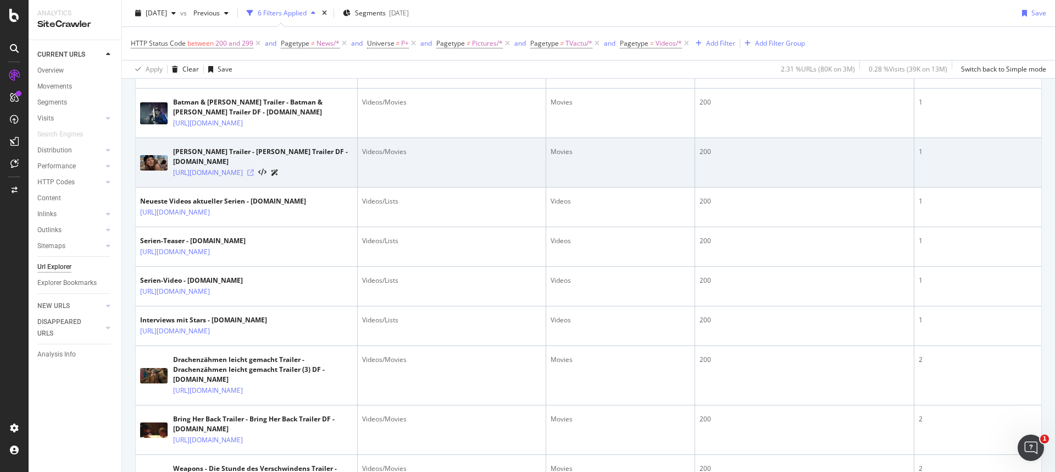
click at [254, 176] on icon at bounding box center [250, 172] width 7 height 7
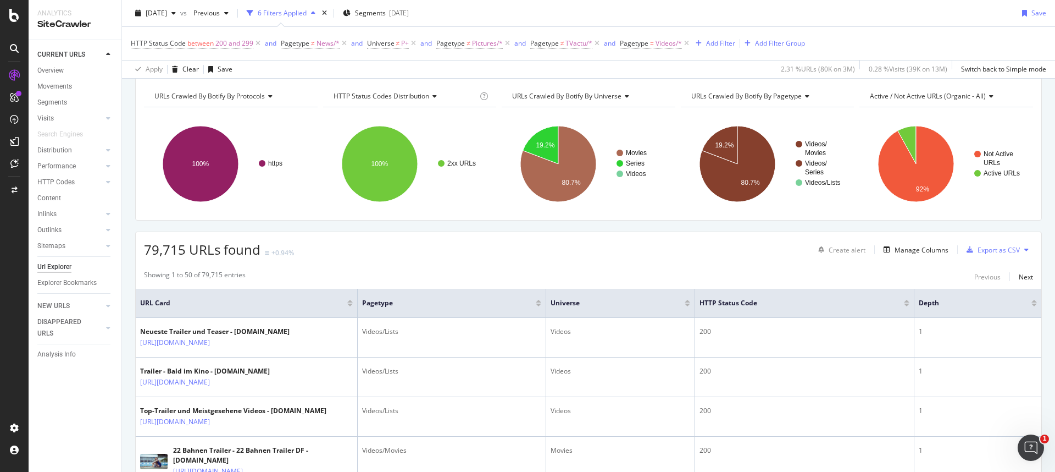
scroll to position [0, 0]
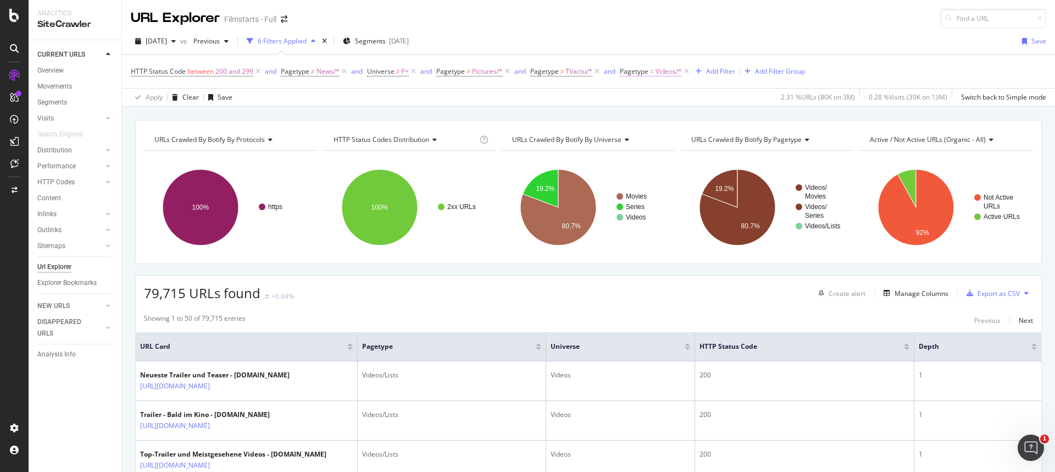
click at [655, 74] on span "Pagetype = Videos/*" at bounding box center [651, 72] width 62 height 10
click at [653, 116] on icon at bounding box center [652, 115] width 8 height 7
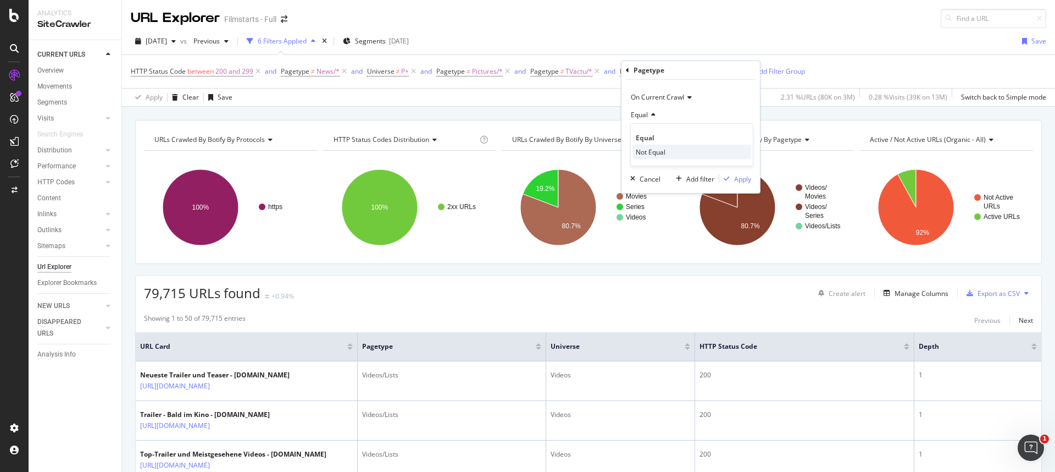
click at [661, 147] on span "Not Equal" at bounding box center [651, 151] width 30 height 9
click at [748, 179] on div "Apply" at bounding box center [742, 178] width 17 height 9
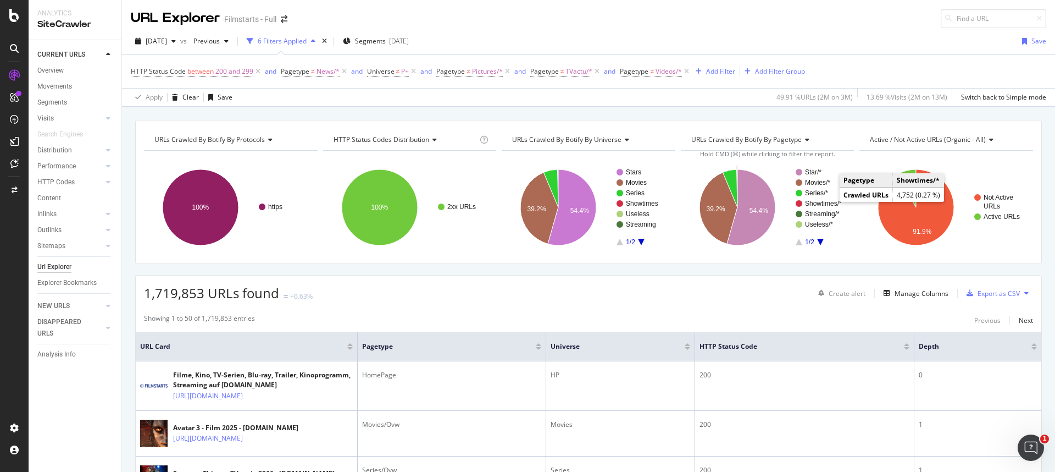
click at [826, 204] on text "Showtimes/*" at bounding box center [823, 204] width 37 height 8
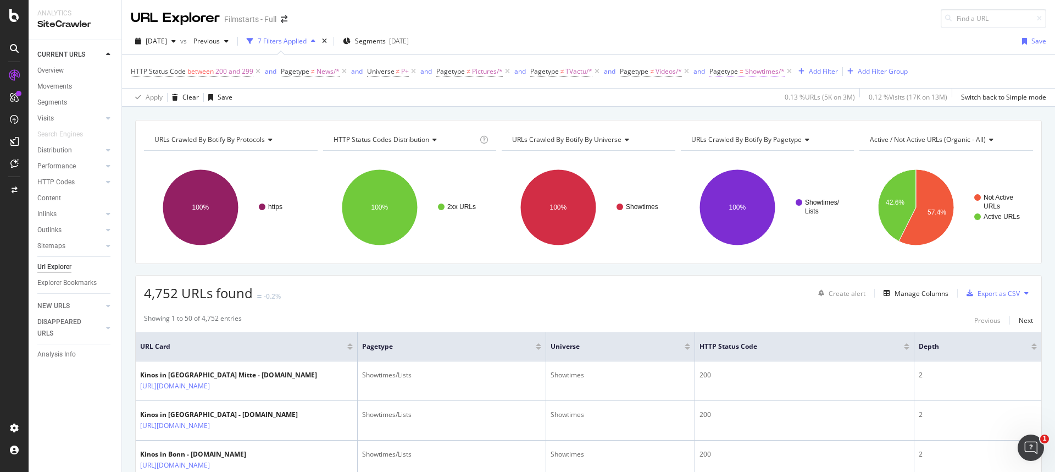
click at [726, 73] on span "Pagetype" at bounding box center [724, 71] width 29 height 9
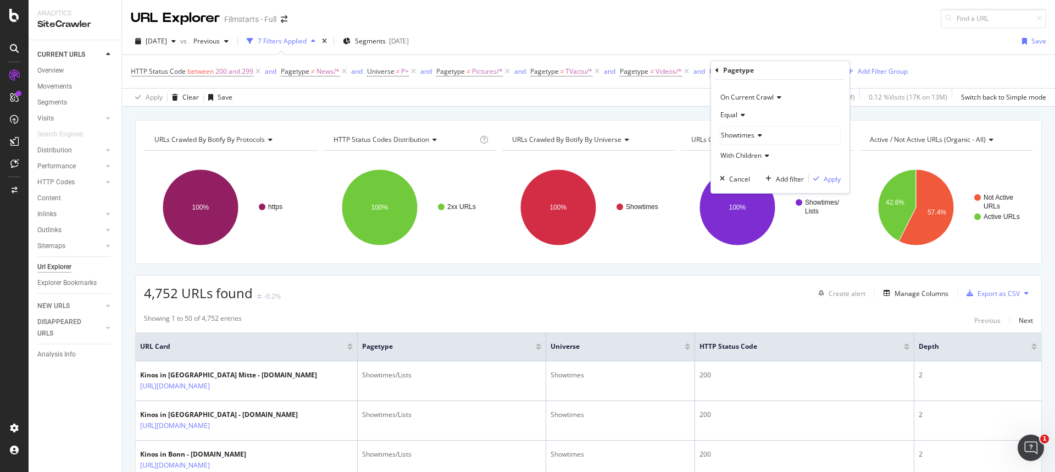
click at [734, 114] on span "Equal" at bounding box center [729, 114] width 17 height 9
click at [747, 148] on span "Not Equal" at bounding box center [741, 151] width 30 height 9
click at [834, 181] on div "Apply" at bounding box center [832, 178] width 17 height 9
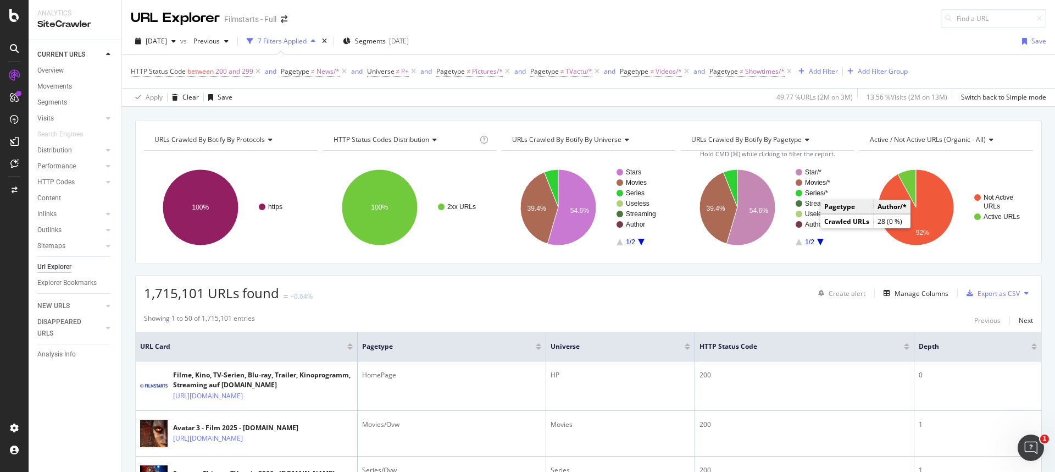
click at [810, 225] on text "Author/*" at bounding box center [817, 224] width 24 height 8
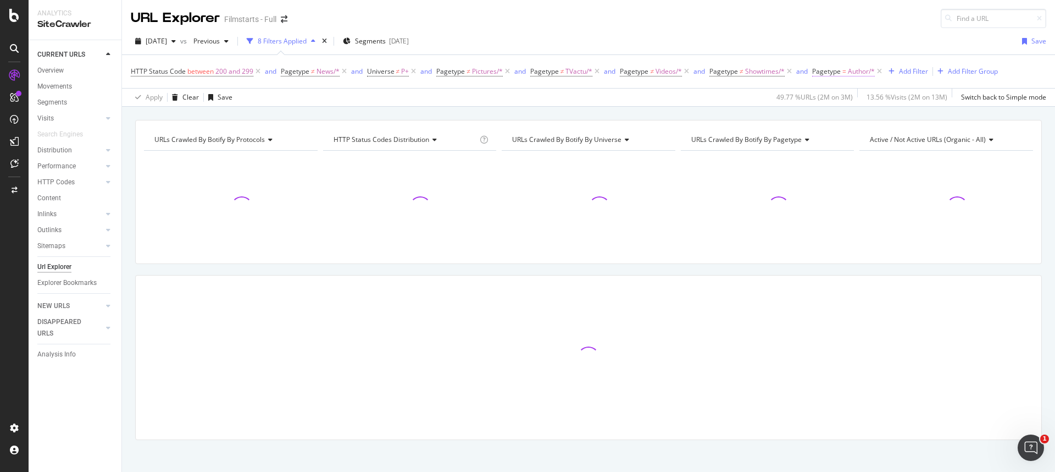
click at [841, 73] on span "Pagetype" at bounding box center [826, 71] width 29 height 9
click at [841, 117] on icon at bounding box center [845, 115] width 8 height 7
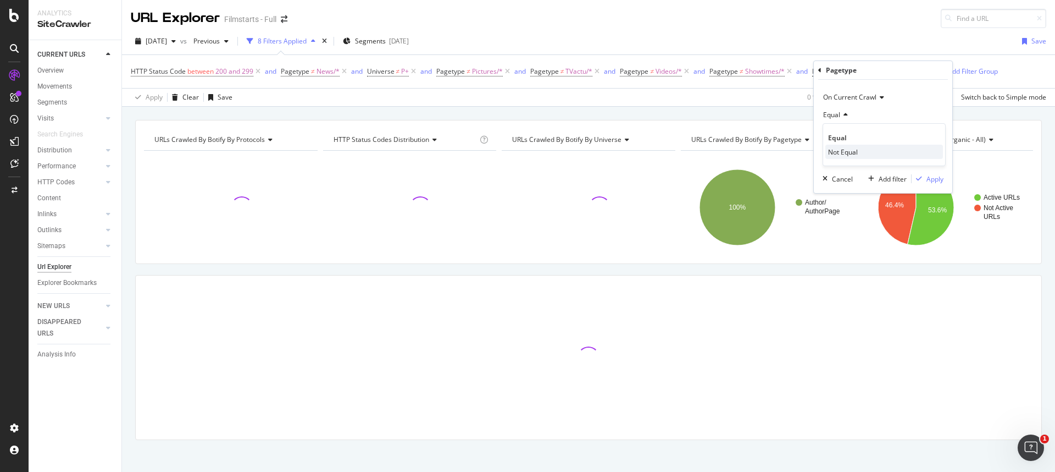
click at [846, 148] on span "Not Equal" at bounding box center [843, 151] width 30 height 9
click at [936, 178] on div "Apply" at bounding box center [935, 178] width 17 height 9
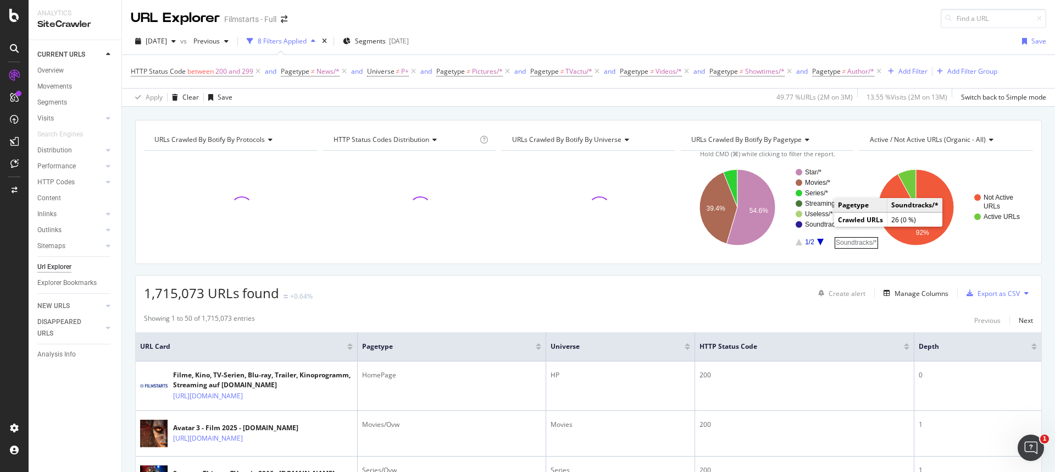
click at [821, 224] on rect "A chart." at bounding box center [825, 224] width 40 height 7
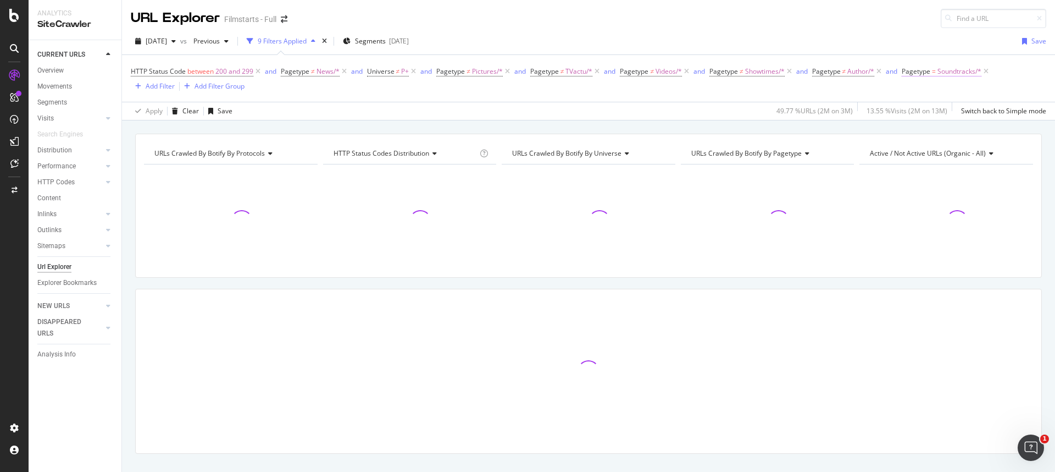
click at [929, 73] on span "Pagetype" at bounding box center [916, 71] width 29 height 9
click at [936, 115] on icon at bounding box center [935, 115] width 8 height 7
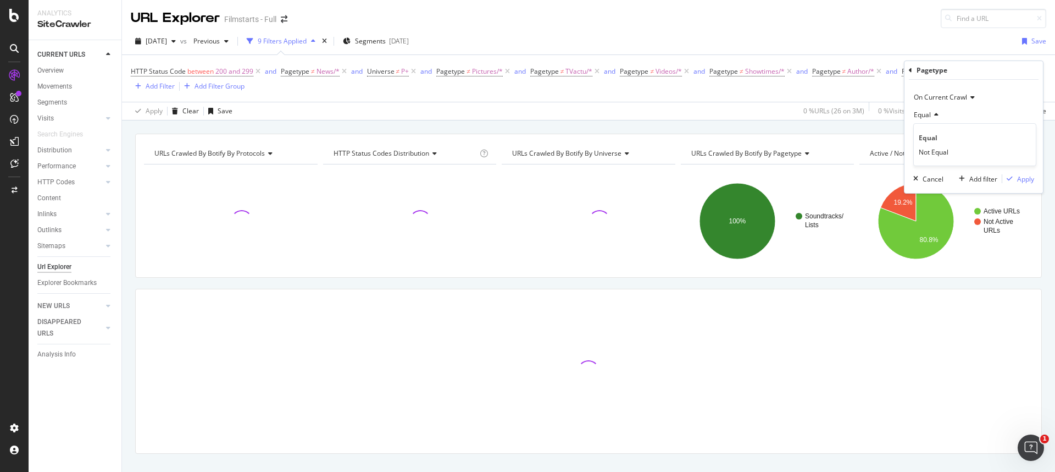
click at [928, 154] on span "Not Equal" at bounding box center [934, 151] width 30 height 9
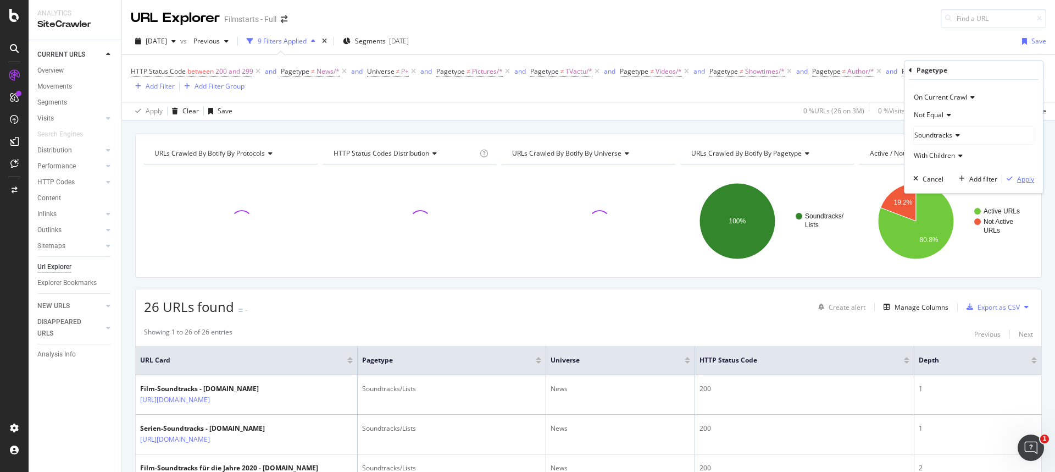
click at [1018, 179] on div "Apply" at bounding box center [1026, 178] width 17 height 9
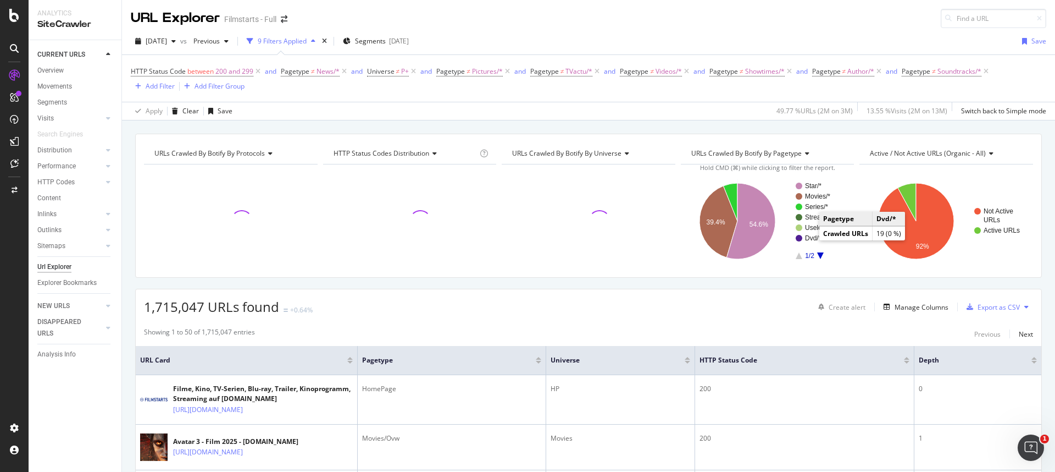
click at [808, 237] on text "Dvd/*" at bounding box center [813, 238] width 16 height 8
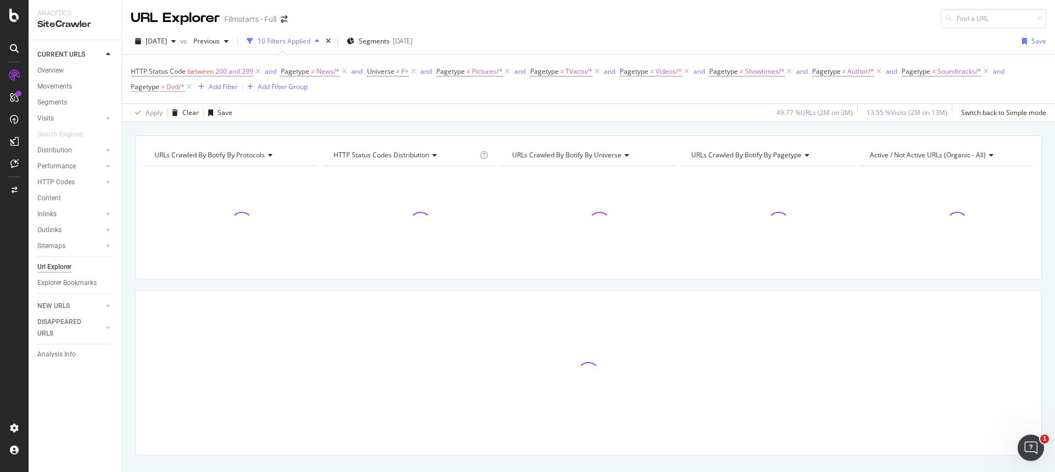
click at [151, 87] on span "Pagetype" at bounding box center [145, 86] width 29 height 9
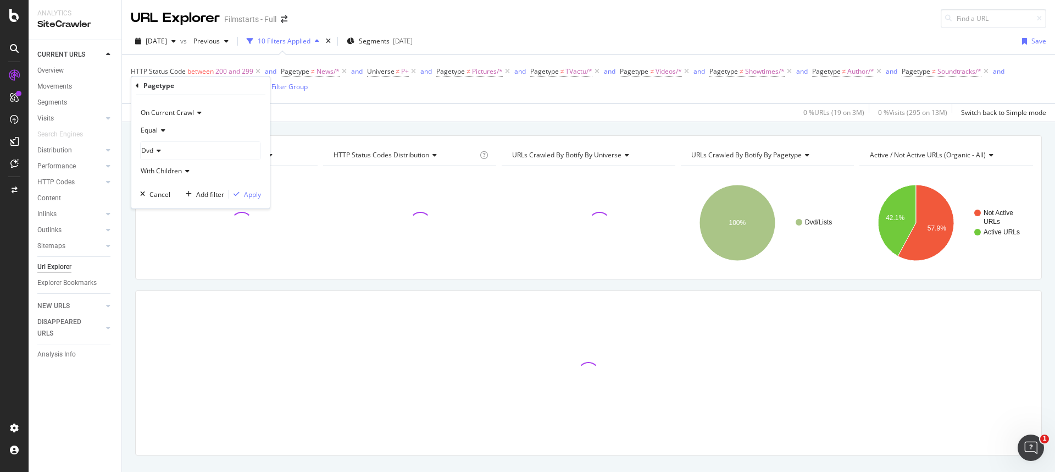
click at [161, 130] on icon at bounding box center [162, 130] width 8 height 7
click at [168, 166] on span "Not Equal" at bounding box center [161, 167] width 30 height 9
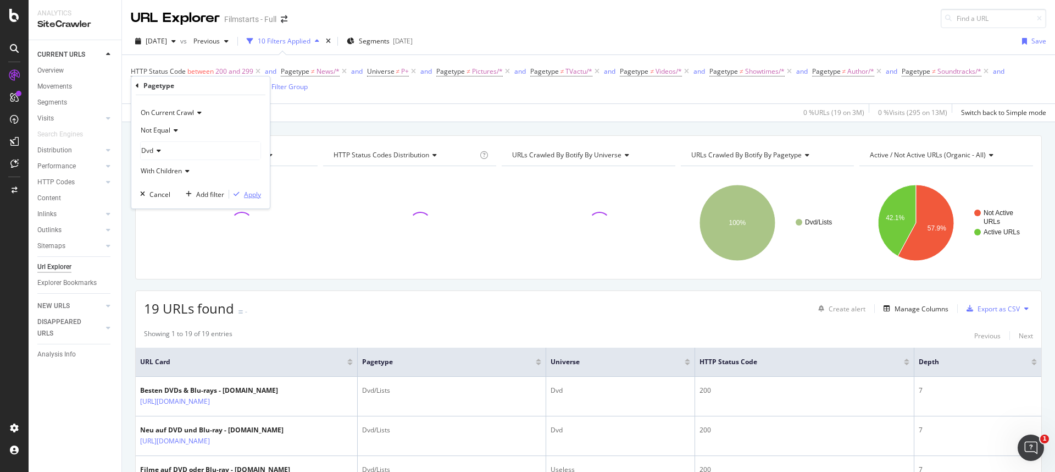
click at [246, 194] on div "Apply" at bounding box center [252, 194] width 17 height 9
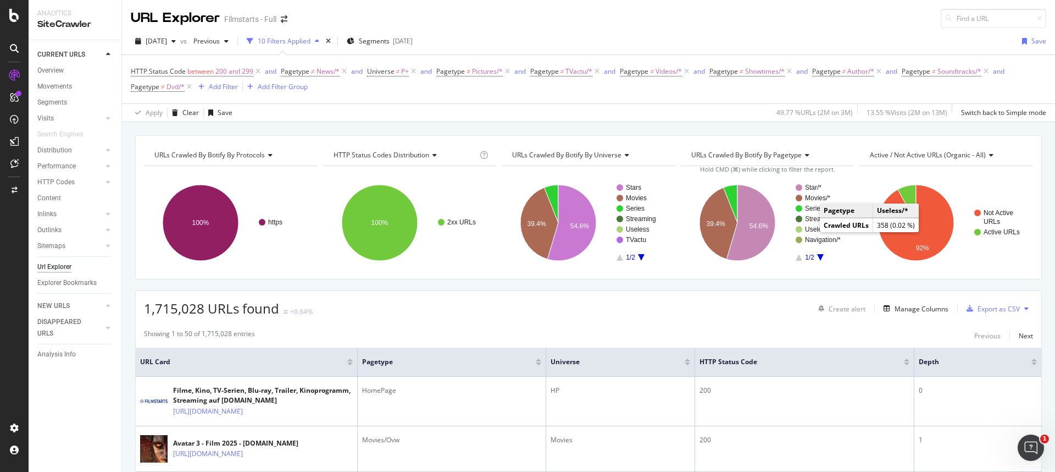
click at [809, 229] on text "Useless/*" at bounding box center [819, 229] width 28 height 8
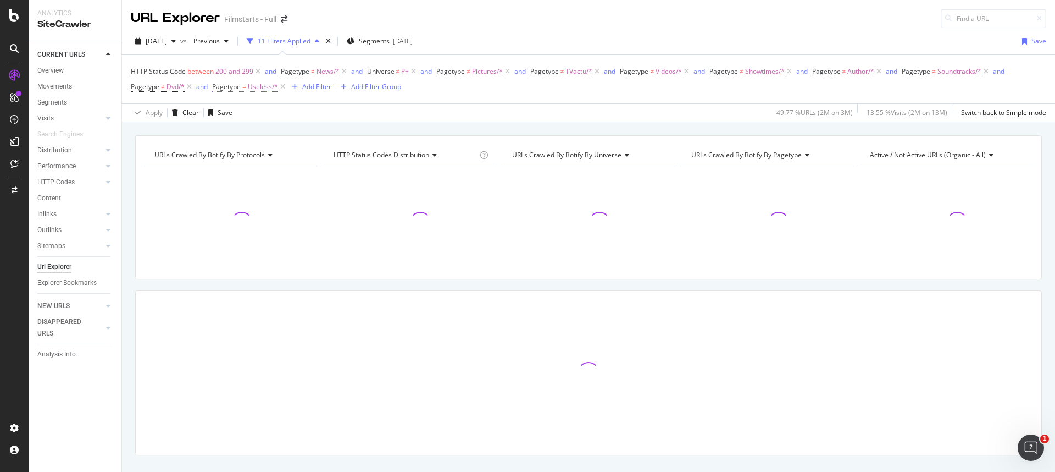
click at [248, 85] on span "Useless/*" at bounding box center [263, 86] width 30 height 15
click at [245, 129] on icon at bounding box center [243, 130] width 8 height 7
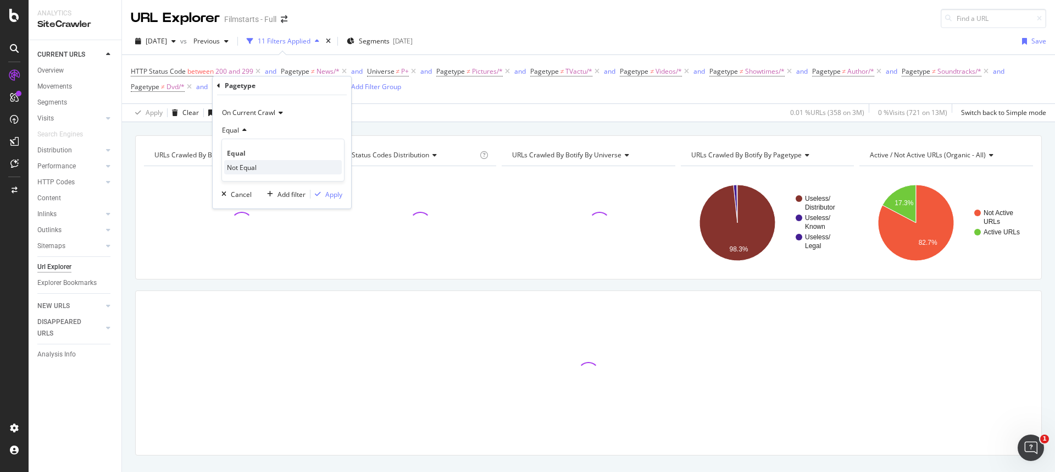
click at [250, 167] on span "Not Equal" at bounding box center [242, 167] width 30 height 9
click at [335, 193] on div "Apply" at bounding box center [333, 194] width 17 height 9
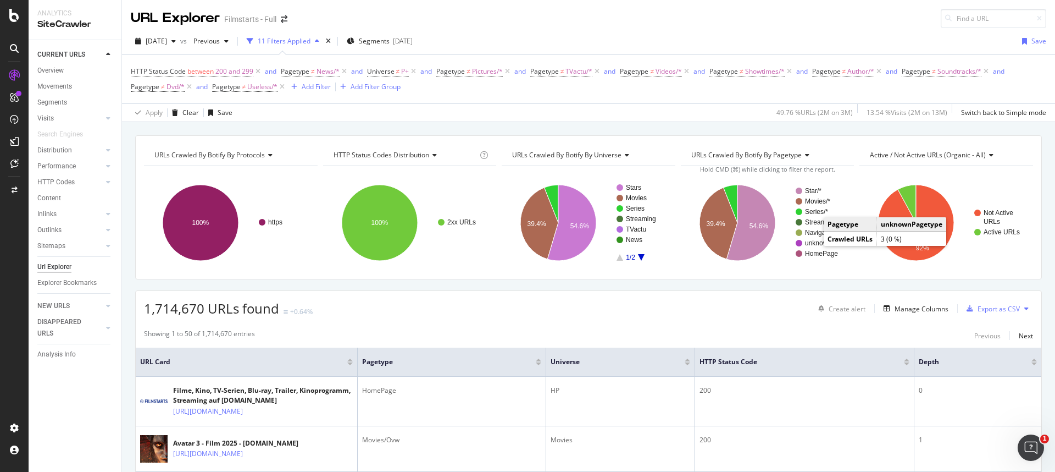
click at [812, 242] on rect "A chart." at bounding box center [825, 243] width 40 height 7
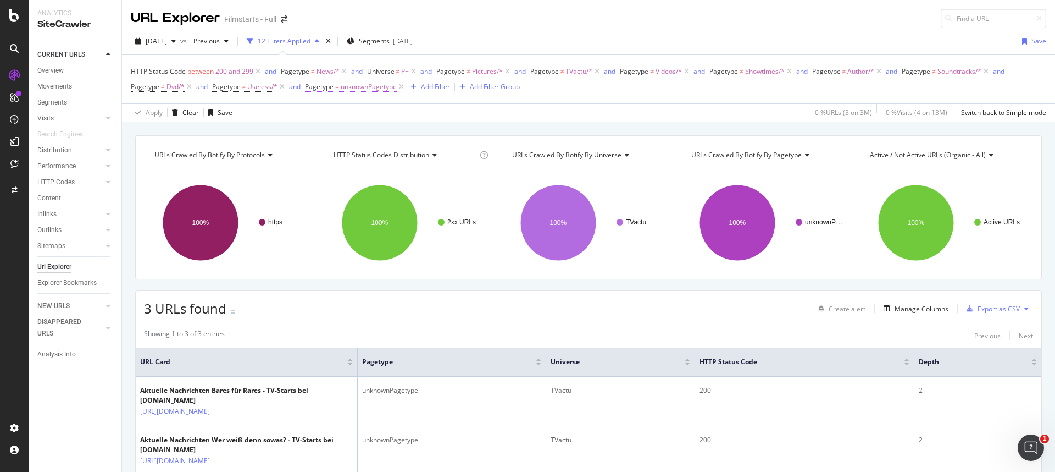
click at [360, 89] on span "unknownPagetype" at bounding box center [369, 86] width 56 height 15
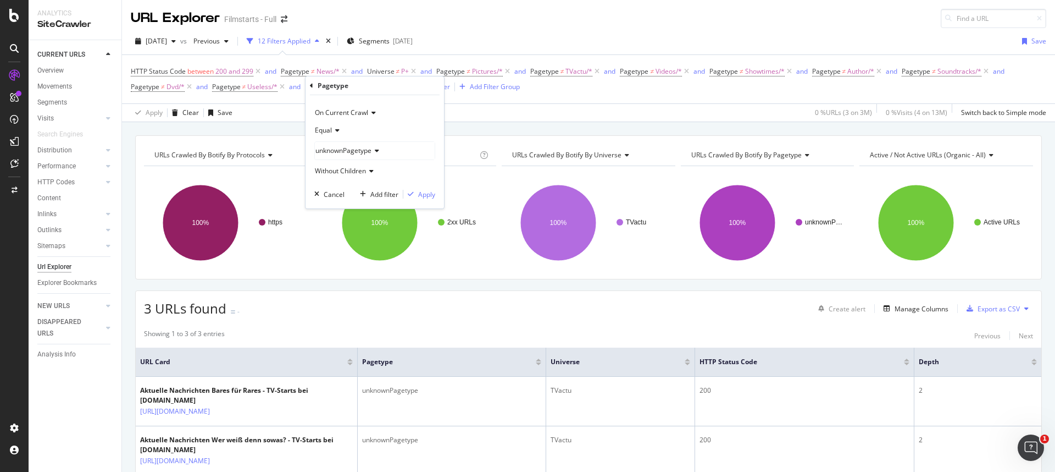
click at [335, 130] on icon at bounding box center [336, 130] width 8 height 7
click at [352, 162] on div "Not Equal" at bounding box center [376, 167] width 118 height 14
click at [425, 194] on div "Apply" at bounding box center [426, 194] width 17 height 9
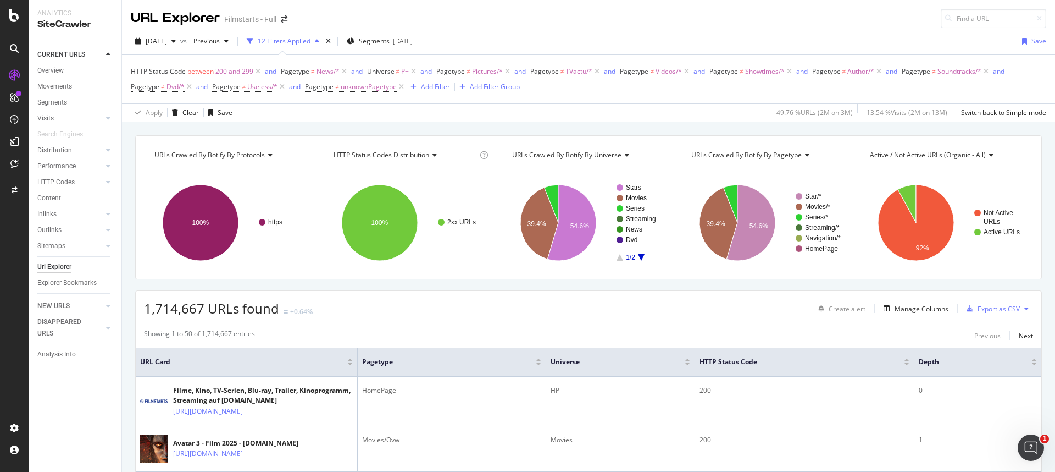
click at [432, 89] on div "Add Filter" at bounding box center [435, 86] width 29 height 9
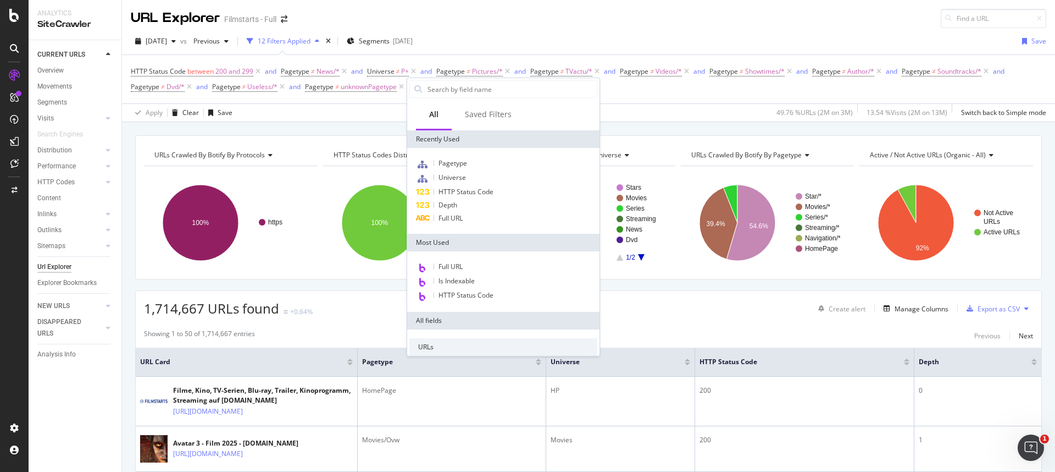
click at [650, 93] on div "HTTP Status Code between 200 and 299 and Pagetype ≠ News/* and Universe ≠ P+ an…" at bounding box center [589, 79] width 916 height 31
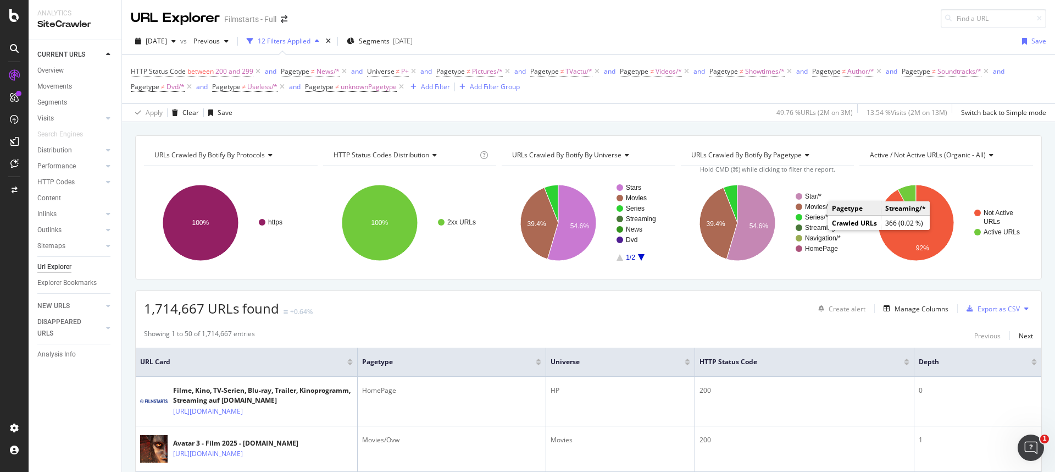
click at [817, 228] on text "Streaming/*" at bounding box center [822, 228] width 35 height 8
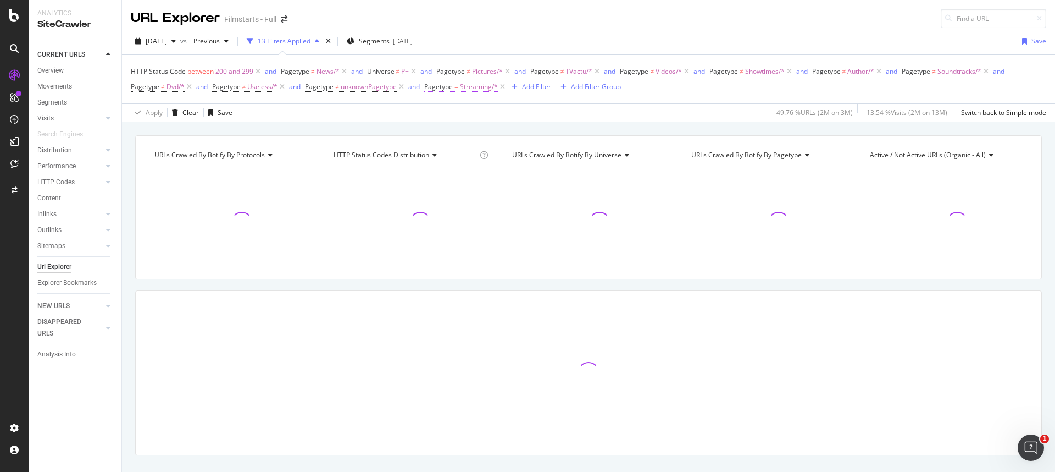
click at [451, 86] on span "Pagetype" at bounding box center [438, 86] width 29 height 9
click at [453, 126] on div "Equal" at bounding box center [494, 130] width 121 height 18
click at [460, 164] on span "Not Equal" at bounding box center [455, 167] width 30 height 9
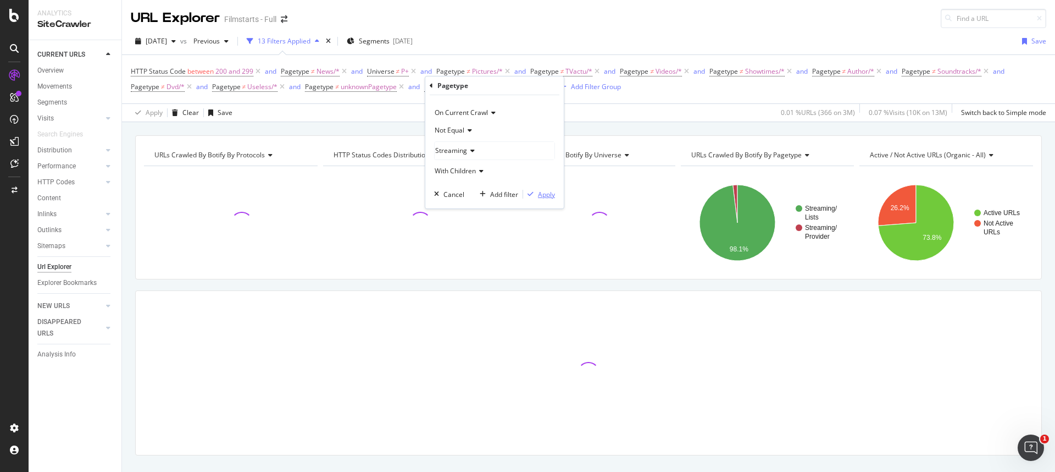
click at [546, 192] on div "Apply" at bounding box center [546, 194] width 17 height 9
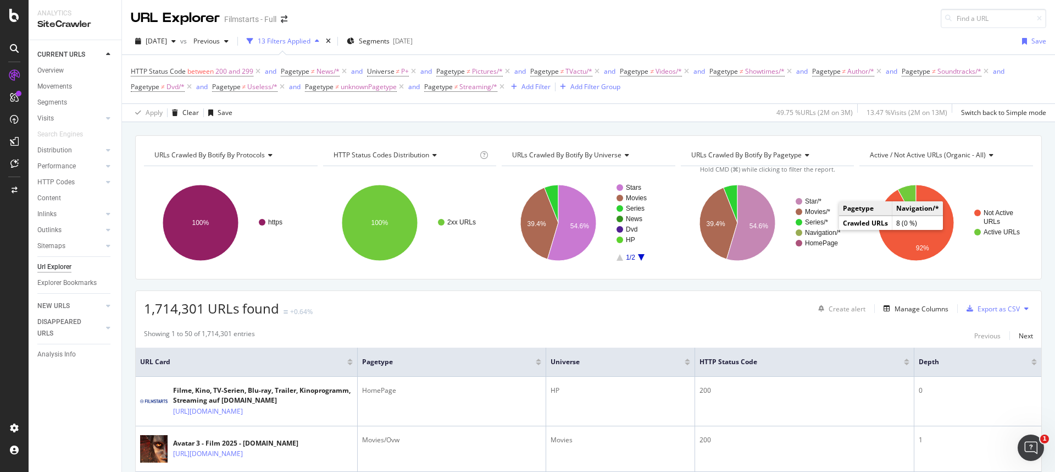
click at [822, 231] on text "Navigation/*" at bounding box center [823, 233] width 36 height 8
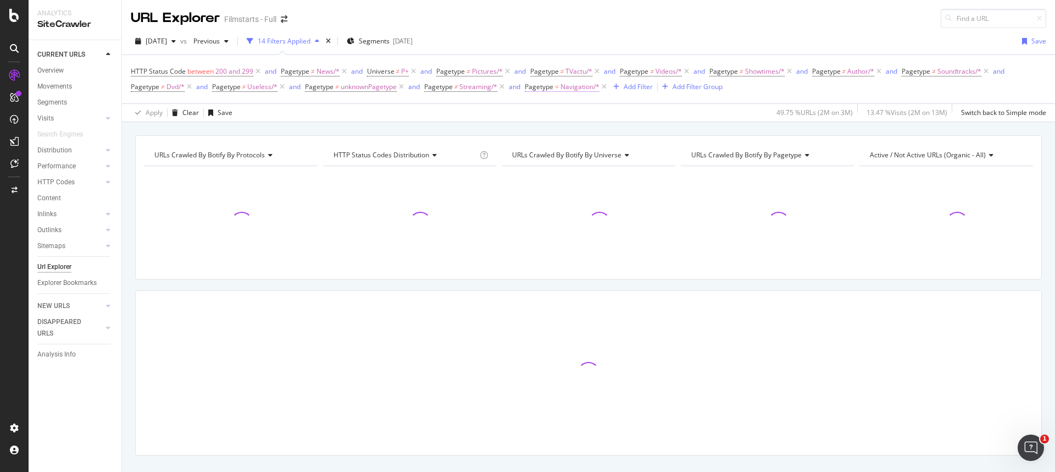
click at [550, 90] on span "Pagetype" at bounding box center [539, 86] width 29 height 9
click at [556, 128] on icon at bounding box center [557, 130] width 8 height 7
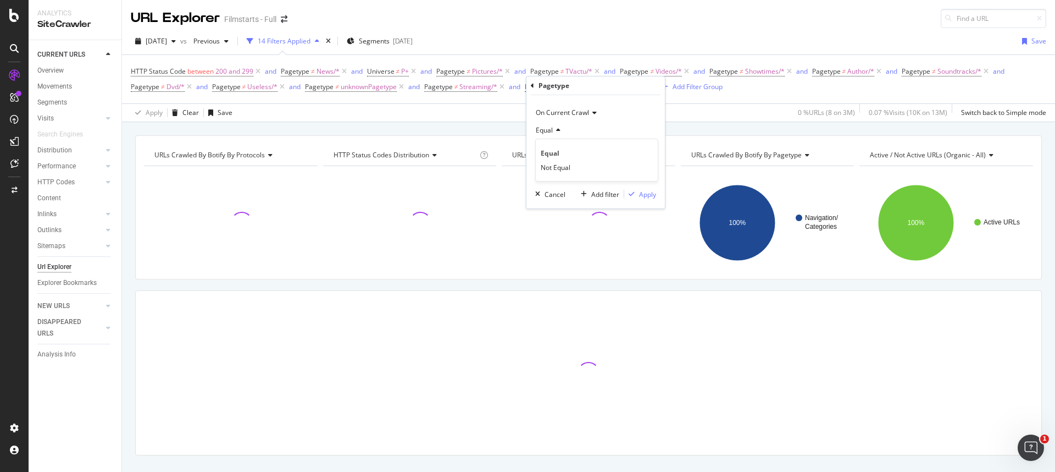
click at [558, 166] on span "Not Equal" at bounding box center [556, 167] width 30 height 9
click at [639, 191] on div "Apply" at bounding box center [647, 194] width 17 height 9
